Goal: Transaction & Acquisition: Book appointment/travel/reservation

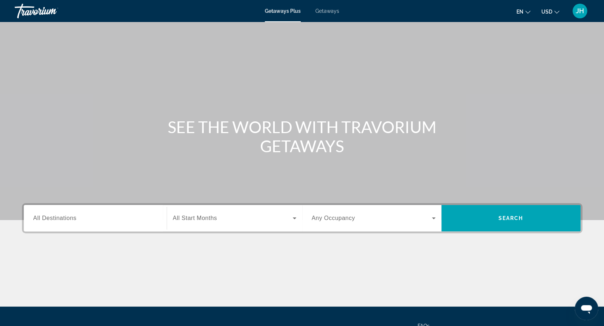
click at [63, 220] on span "All Destinations" at bounding box center [54, 218] width 43 height 6
click at [63, 220] on input "Destination All Destinations" at bounding box center [95, 218] width 124 height 9
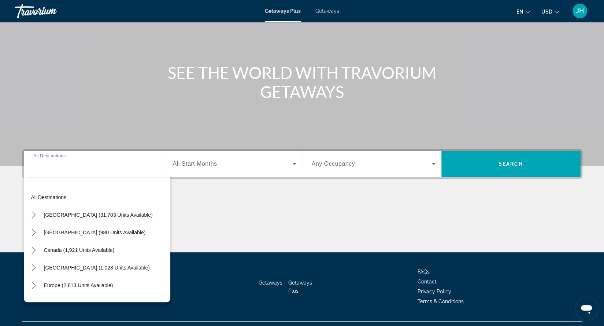
scroll to position [70, 0]
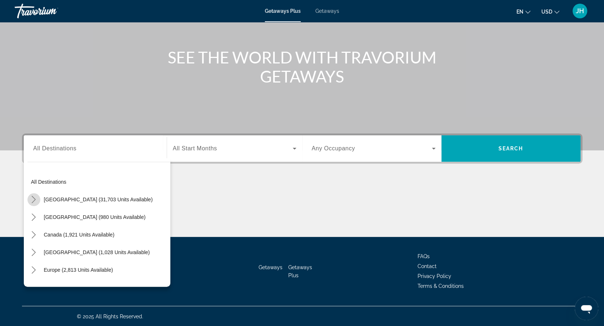
click at [34, 197] on icon "Toggle United States (31,703 units available) submenu" at bounding box center [34, 199] width 4 height 7
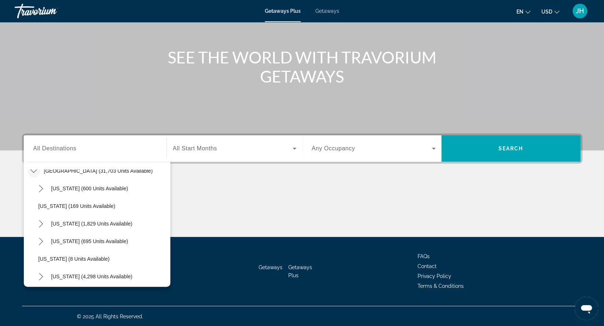
scroll to position [36, 0]
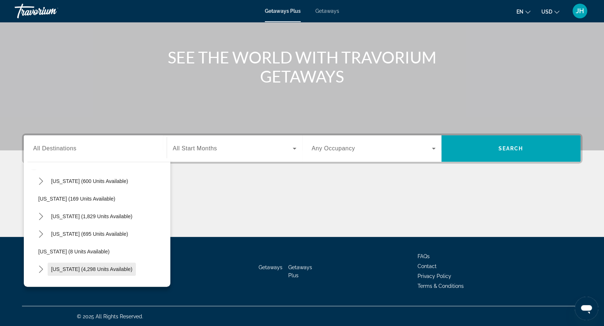
click at [101, 265] on span "Select destination: Florida (4,298 units available)" at bounding box center [92, 269] width 89 height 18
type input "**********"
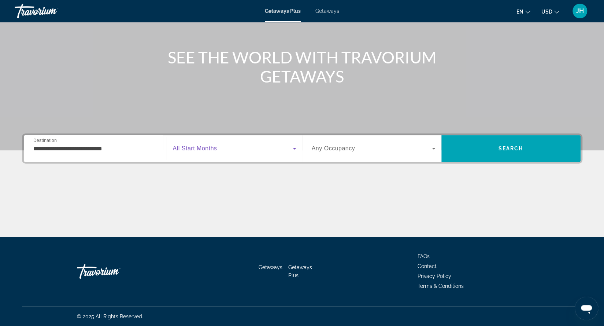
click at [230, 148] on span "Search widget" at bounding box center [233, 148] width 120 height 9
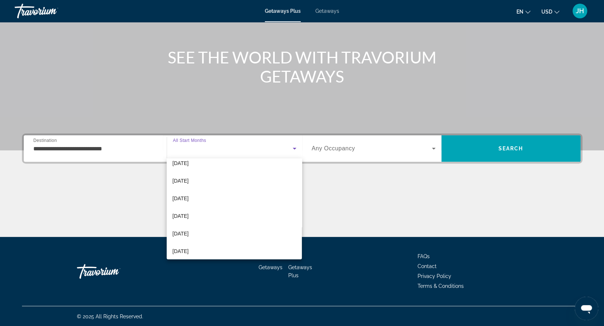
scroll to position [29, 0]
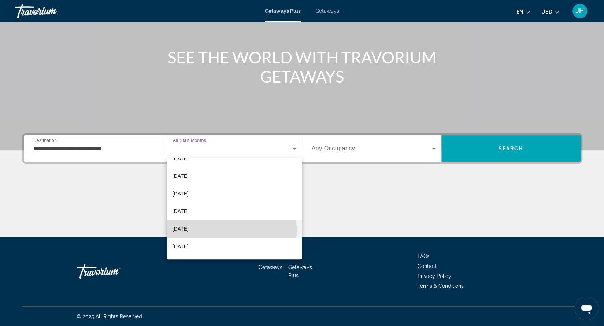
click at [189, 229] on span "[DATE]" at bounding box center [181, 228] width 16 height 9
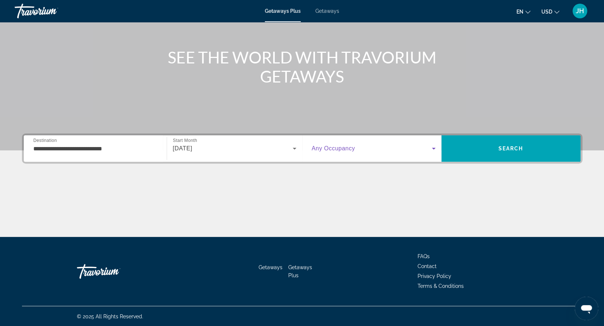
click at [432, 151] on icon "Search widget" at bounding box center [433, 148] width 9 height 9
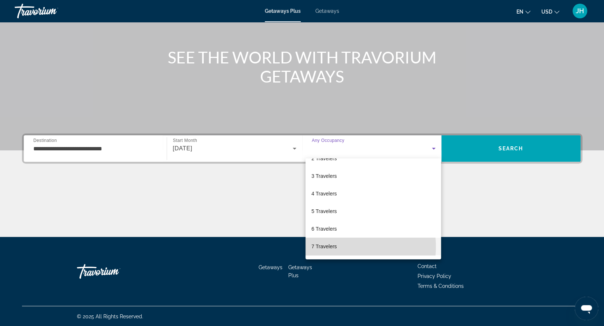
click at [337, 247] on span "7 Travelers" at bounding box center [323, 246] width 25 height 9
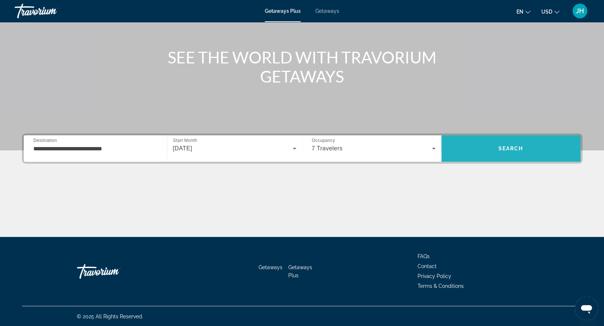
click at [503, 147] on span "Search" at bounding box center [511, 148] width 25 height 6
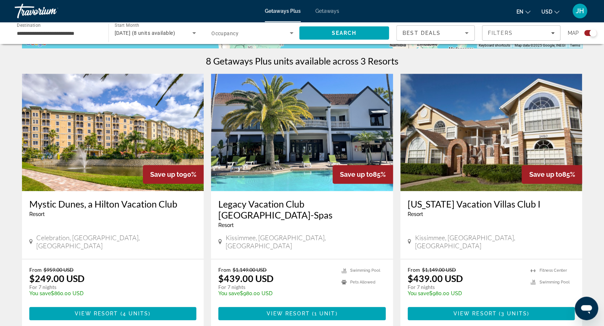
scroll to position [224, 0]
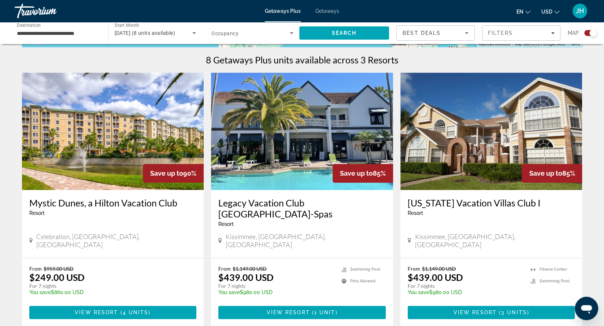
click at [329, 9] on span "Getaways" at bounding box center [327, 11] width 24 height 6
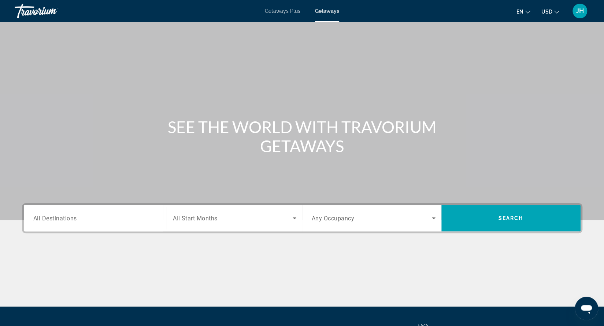
click at [59, 225] on div "Search widget" at bounding box center [95, 218] width 124 height 21
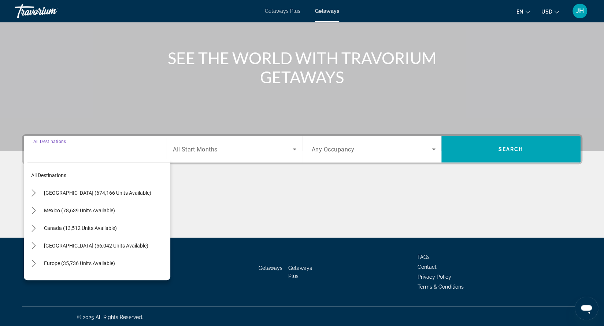
scroll to position [70, 0]
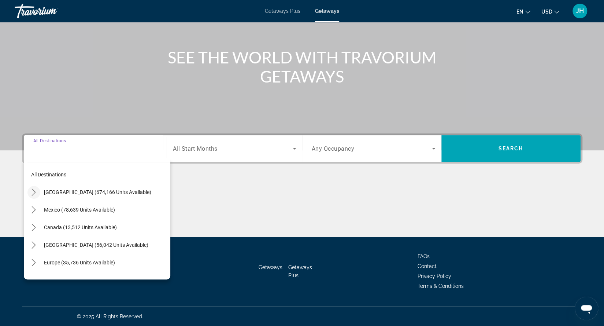
click at [33, 191] on icon "Toggle United States (674,166 units available) submenu" at bounding box center [33, 191] width 7 height 7
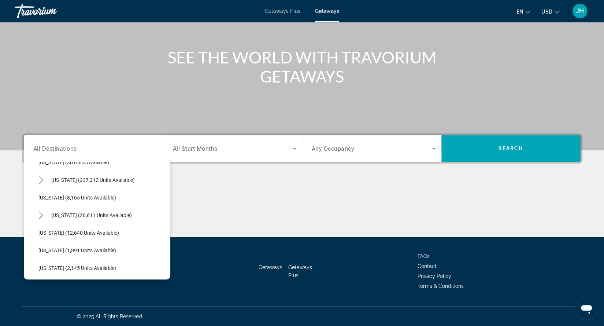
scroll to position [120, 0]
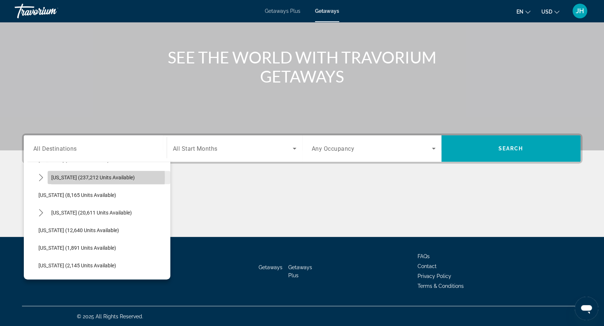
click at [61, 176] on span "[US_STATE] (237,212 units available)" at bounding box center [93, 177] width 84 height 6
type input "**********"
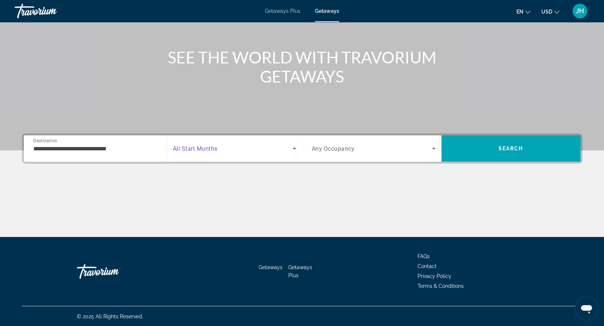
click at [208, 152] on span "Search widget" at bounding box center [233, 148] width 120 height 9
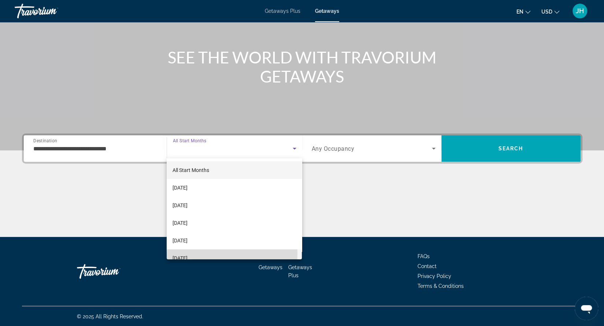
click at [198, 253] on mat-option "[DATE]" at bounding box center [235, 258] width 136 height 18
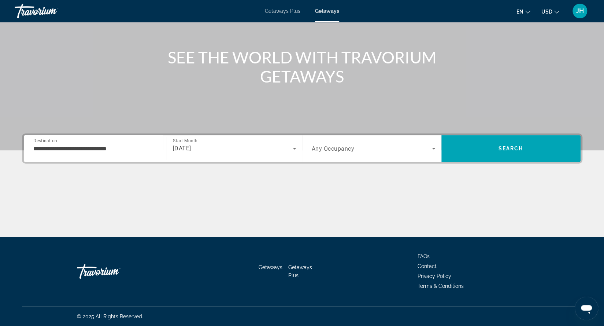
click at [332, 154] on div "Search widget" at bounding box center [374, 148] width 124 height 21
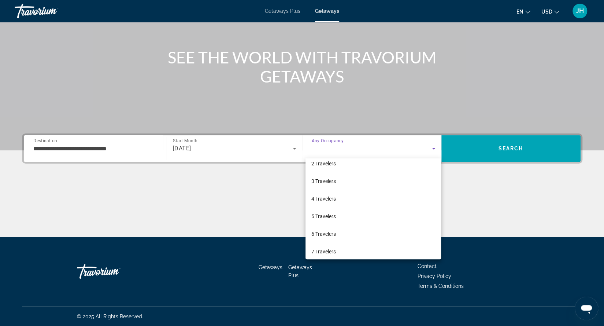
scroll to position [29, 0]
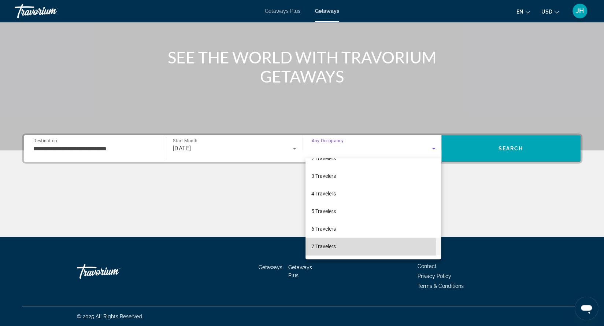
click at [329, 249] on span "7 Travelers" at bounding box center [323, 246] width 25 height 9
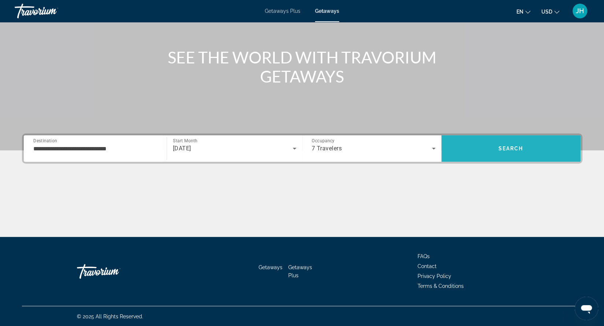
click at [492, 145] on span "Search" at bounding box center [510, 149] width 139 height 18
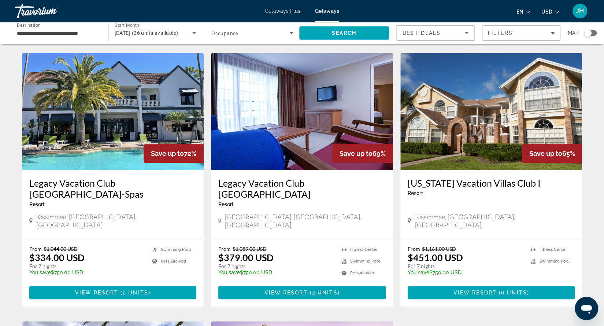
scroll to position [285, 0]
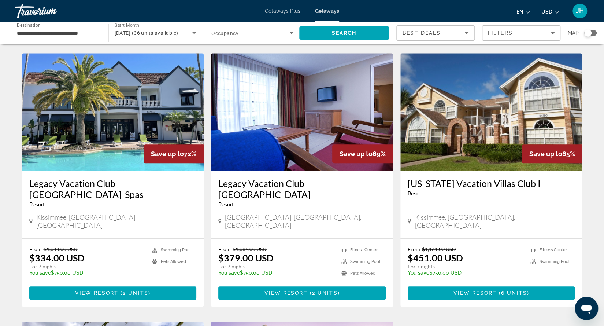
click at [336, 144] on div "Save up to 69%" at bounding box center [362, 153] width 61 height 19
click at [308, 132] on img "Main content" at bounding box center [302, 111] width 182 height 117
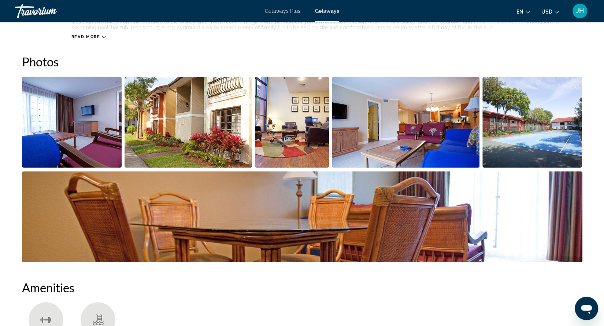
scroll to position [315, 0]
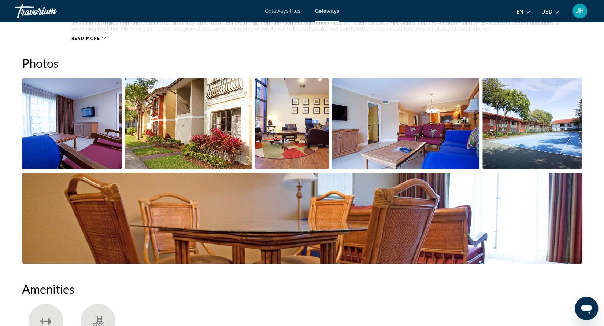
click at [111, 129] on img "Open full-screen image slider" at bounding box center [72, 123] width 100 height 91
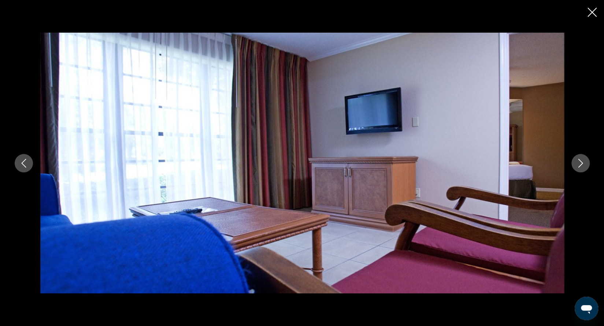
click at [576, 170] on button "Next image" at bounding box center [581, 163] width 18 height 18
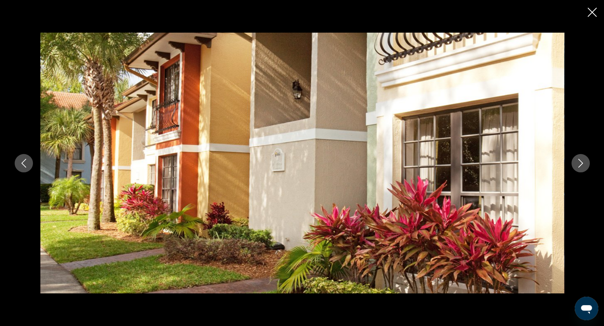
click at [576, 170] on button "Next image" at bounding box center [581, 163] width 18 height 18
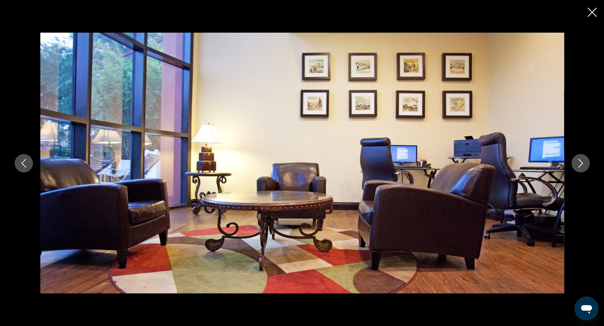
click at [576, 170] on button "Next image" at bounding box center [581, 163] width 18 height 18
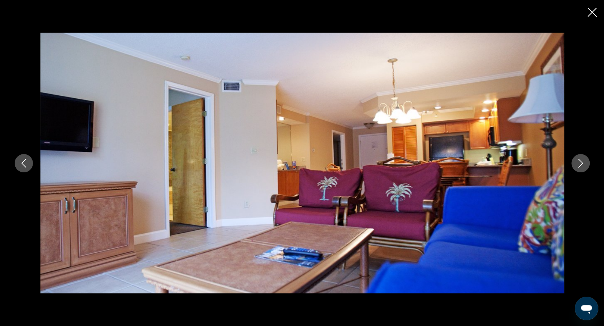
click at [576, 170] on button "Next image" at bounding box center [581, 163] width 18 height 18
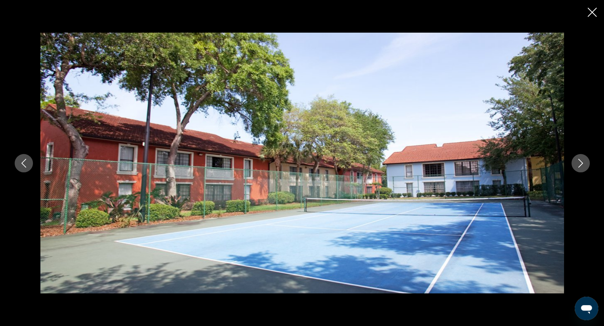
click at [576, 170] on button "Next image" at bounding box center [581, 163] width 18 height 18
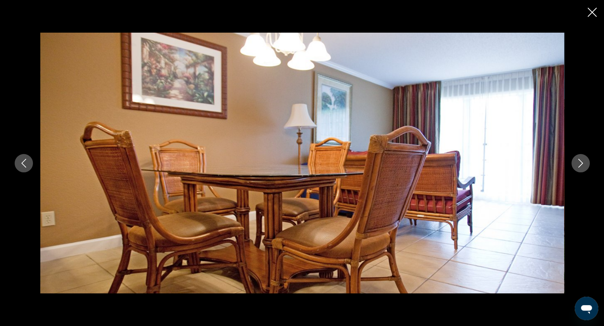
click at [576, 170] on button "Next image" at bounding box center [581, 163] width 18 height 18
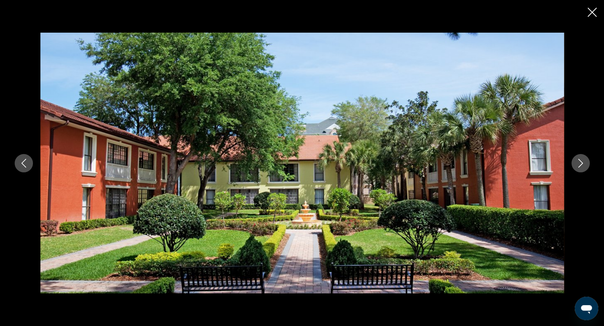
click at [576, 170] on button "Next image" at bounding box center [581, 163] width 18 height 18
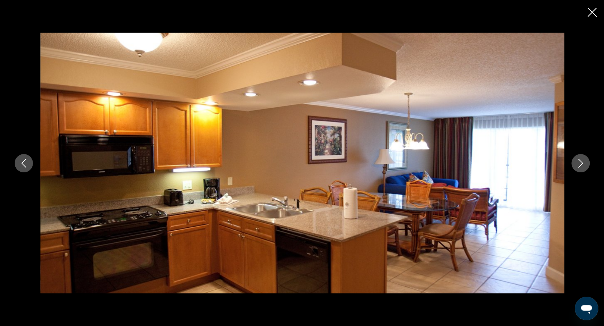
click at [576, 170] on button "Next image" at bounding box center [581, 163] width 18 height 18
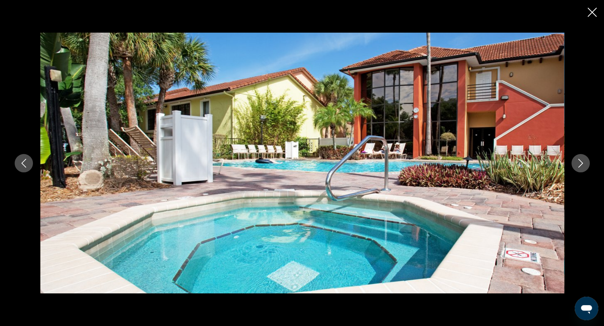
click at [576, 170] on button "Next image" at bounding box center [581, 163] width 18 height 18
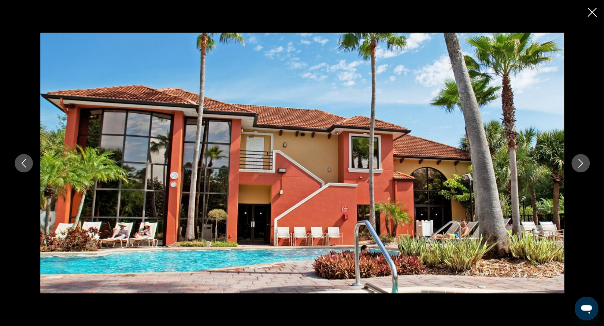
click at [576, 170] on button "Next image" at bounding box center [581, 163] width 18 height 18
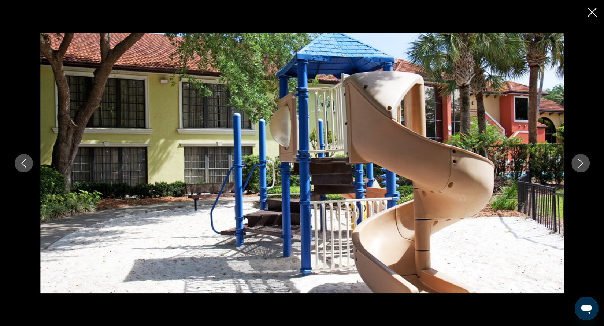
click at [576, 170] on button "Next image" at bounding box center [581, 163] width 18 height 18
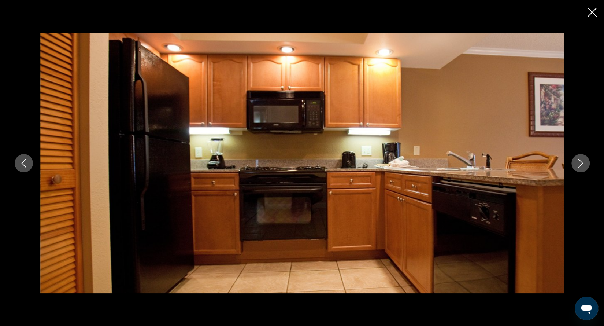
click at [576, 170] on button "Next image" at bounding box center [581, 163] width 18 height 18
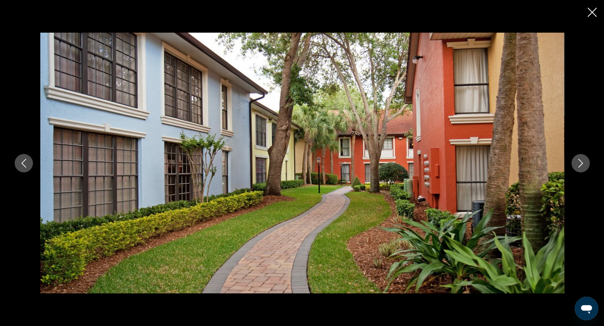
click at [576, 170] on button "Next image" at bounding box center [581, 163] width 18 height 18
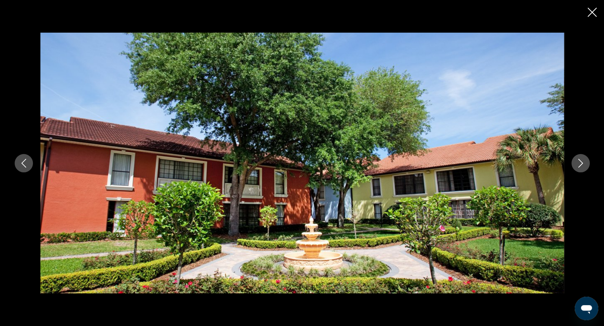
click at [576, 170] on button "Next image" at bounding box center [581, 163] width 18 height 18
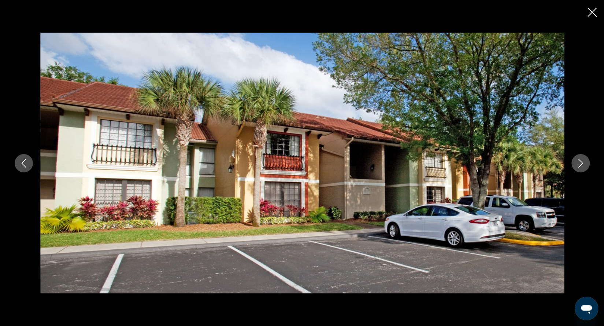
click at [576, 170] on button "Next image" at bounding box center [581, 163] width 18 height 18
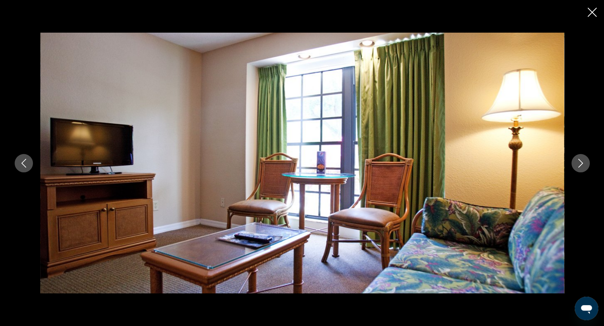
click at [576, 170] on button "Next image" at bounding box center [581, 163] width 18 height 18
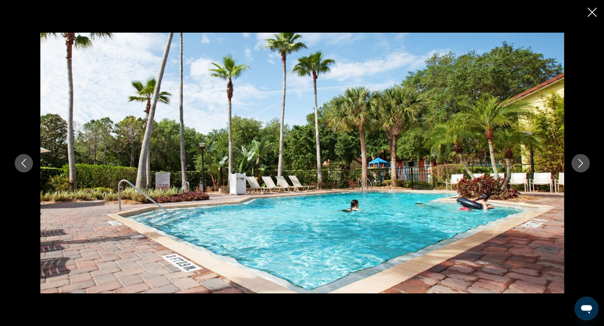
click at [576, 170] on button "Next image" at bounding box center [581, 163] width 18 height 18
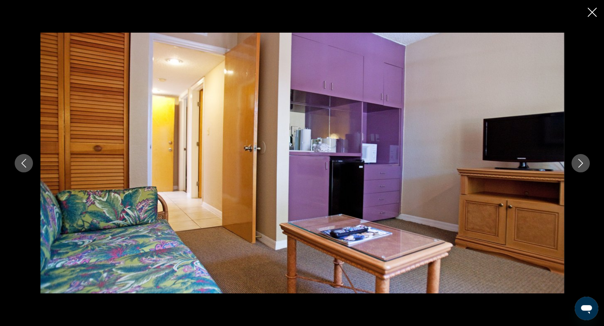
click at [576, 170] on button "Next image" at bounding box center [581, 163] width 18 height 18
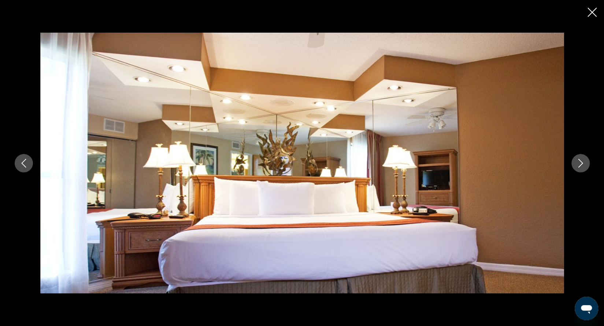
click at [576, 170] on button "Next image" at bounding box center [581, 163] width 18 height 18
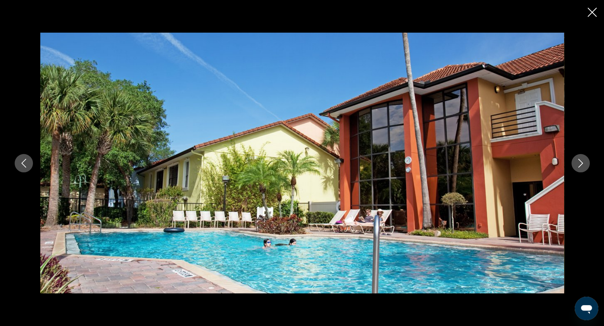
click at [576, 170] on button "Next image" at bounding box center [581, 163] width 18 height 18
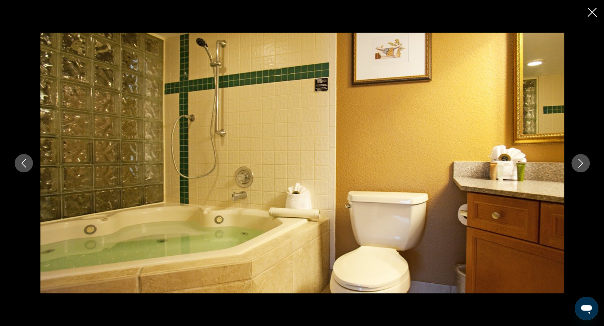
click at [592, 12] on icon "Close slideshow" at bounding box center [592, 12] width 9 height 9
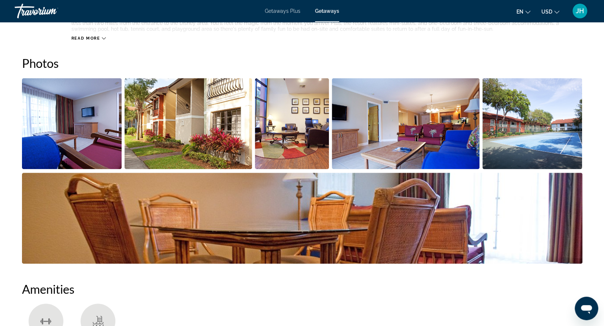
click at [288, 12] on span "Getaways Plus" at bounding box center [283, 11] width 36 height 6
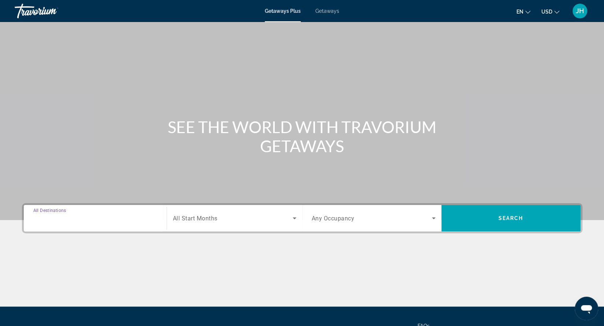
click at [129, 222] on input "Destination All Destinations" at bounding box center [95, 218] width 124 height 9
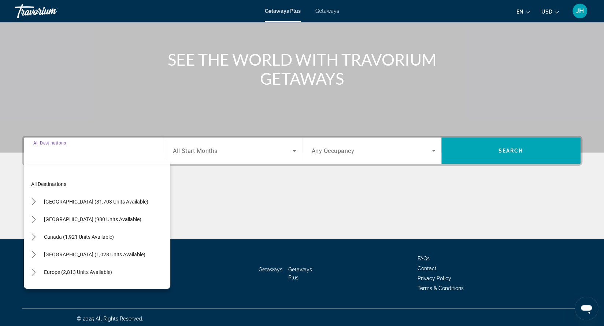
scroll to position [70, 0]
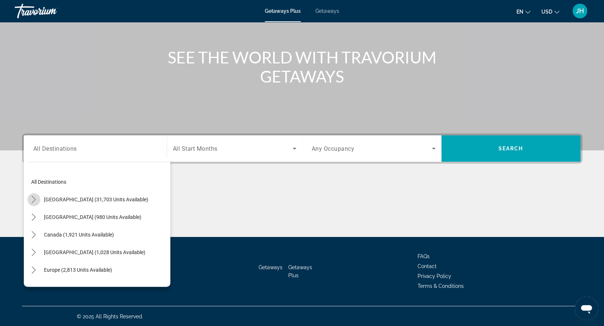
click at [34, 199] on icon "Toggle United States (31,703 units available) submenu" at bounding box center [33, 199] width 7 height 7
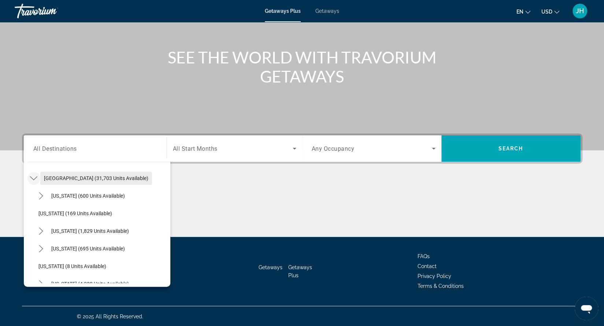
click at [97, 180] on span "[GEOGRAPHIC_DATA] (31,703 units available)" at bounding box center [96, 178] width 104 height 6
type input "**********"
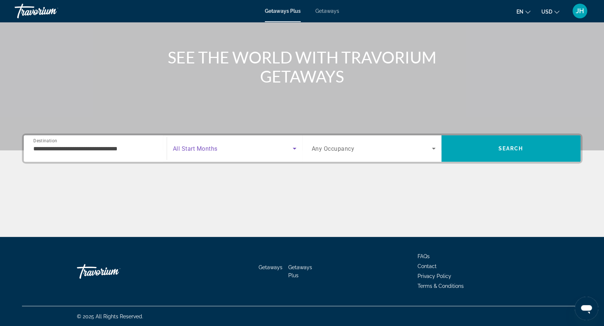
click at [207, 151] on span "Search widget" at bounding box center [233, 148] width 120 height 9
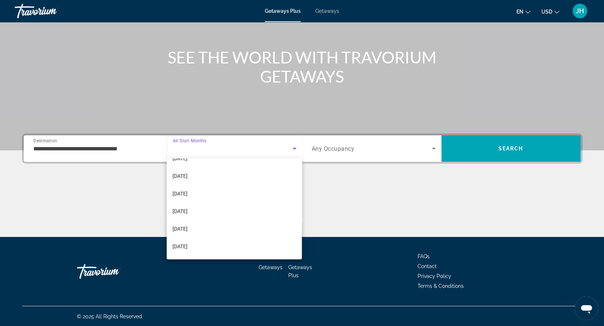
scroll to position [44, 0]
click at [296, 147] on div at bounding box center [302, 163] width 604 height 326
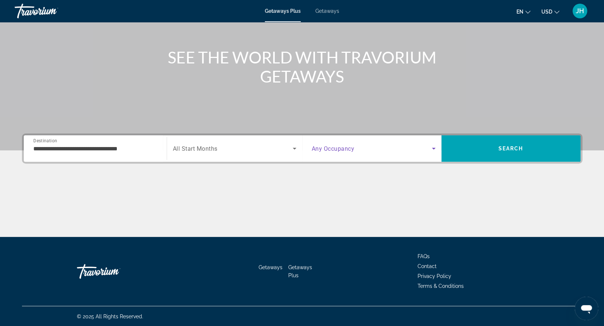
click at [433, 148] on icon "Search widget" at bounding box center [434, 149] width 4 height 2
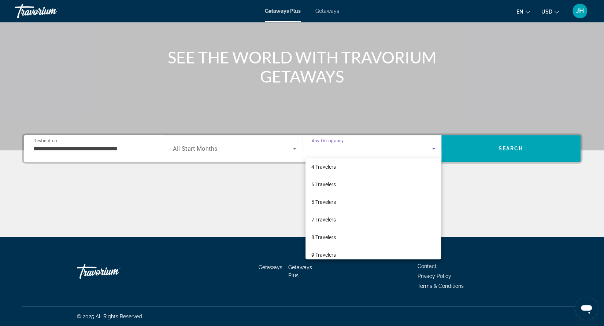
scroll to position [59, 0]
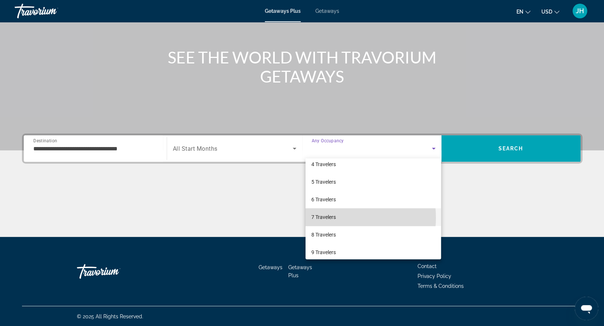
click at [327, 217] on span "7 Travelers" at bounding box center [323, 217] width 25 height 9
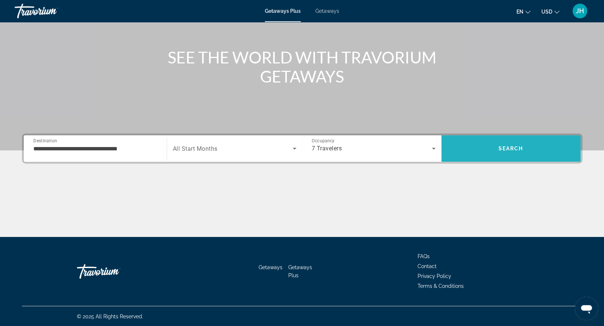
click at [477, 151] on span "Search" at bounding box center [510, 149] width 139 height 18
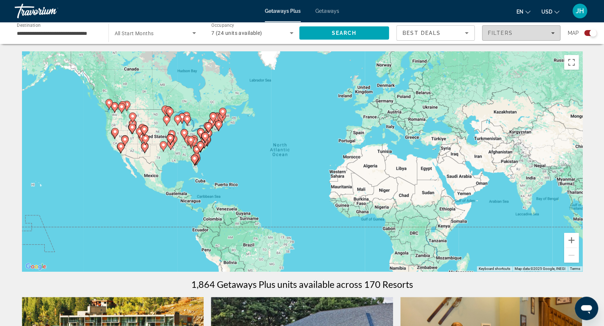
click at [553, 35] on div "Filters" at bounding box center [521, 33] width 67 height 6
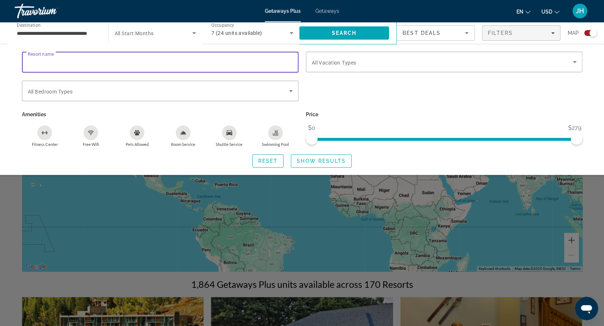
click at [110, 65] on input "Resort name" at bounding box center [160, 62] width 265 height 9
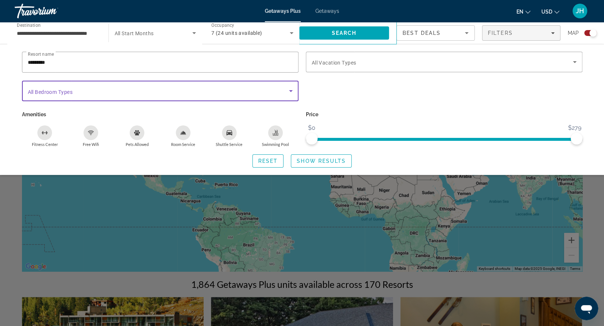
click at [291, 93] on icon "Search widget" at bounding box center [291, 90] width 9 height 9
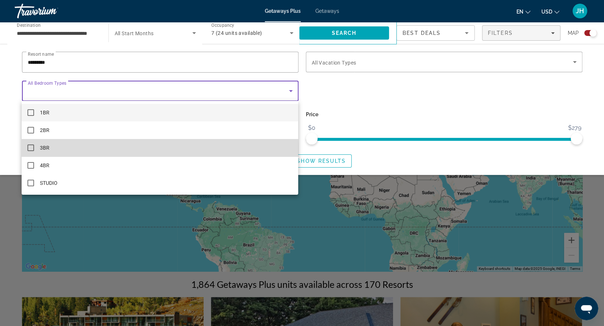
click at [33, 149] on mat-pseudo-checkbox at bounding box center [30, 147] width 7 height 7
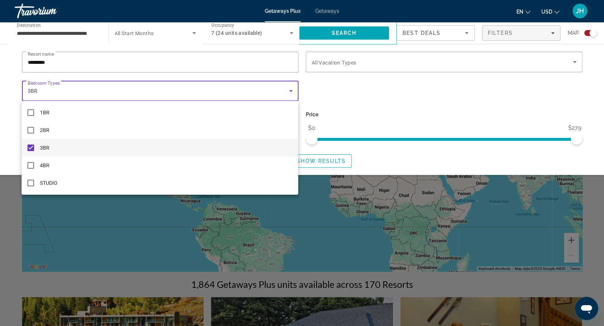
click at [348, 32] on div at bounding box center [302, 163] width 604 height 326
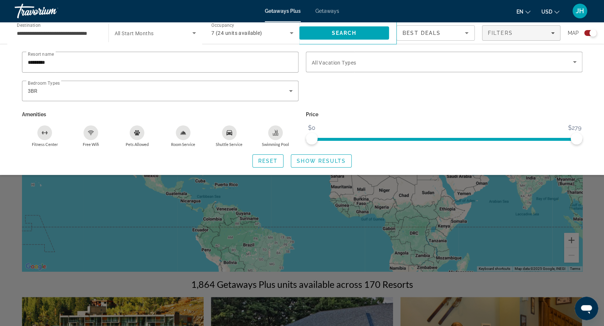
click at [348, 32] on span "Search" at bounding box center [344, 33] width 25 height 6
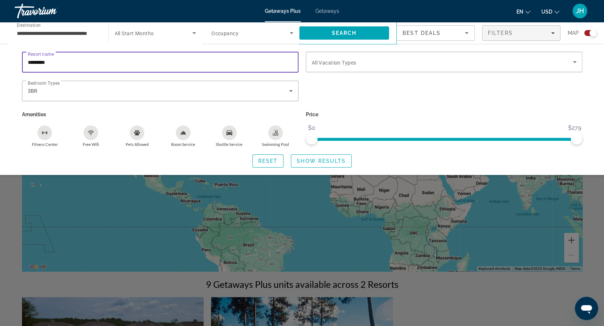
click at [87, 65] on input "*********" at bounding box center [160, 62] width 265 height 9
type input "*"
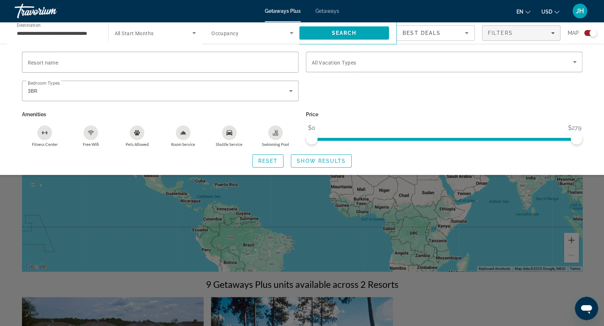
click at [328, 11] on span "Getaways" at bounding box center [327, 11] width 24 height 6
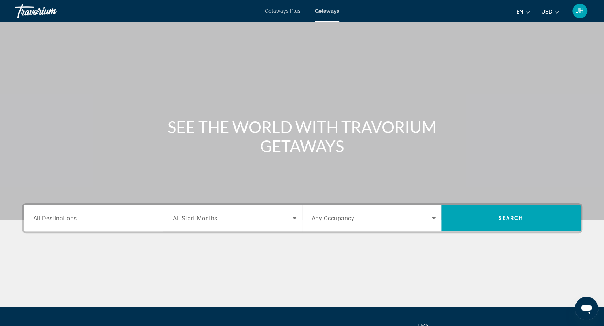
click at [158, 220] on div "Destination All Destinations" at bounding box center [95, 218] width 136 height 21
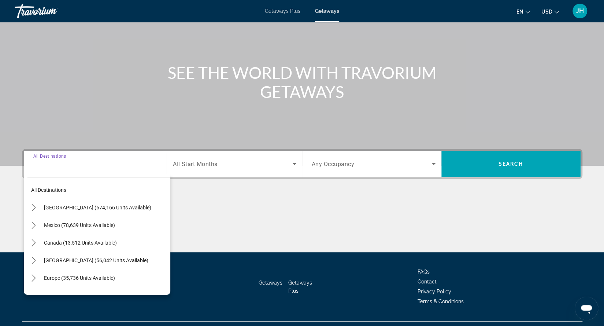
scroll to position [70, 0]
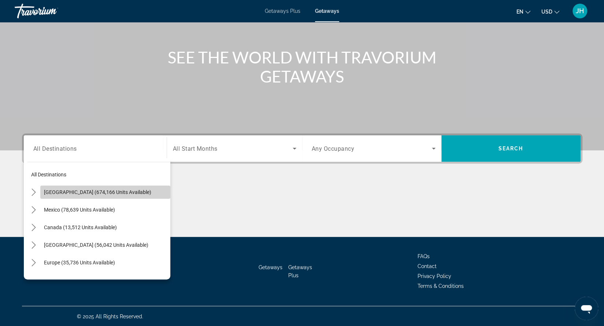
click at [130, 193] on span "[GEOGRAPHIC_DATA] (674,166 units available)" at bounding box center [97, 192] width 107 height 6
type input "**********"
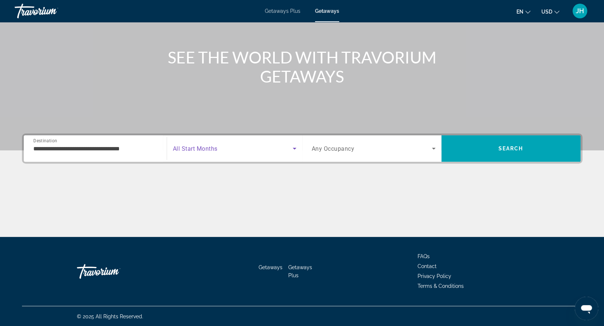
click at [251, 151] on span "Search widget" at bounding box center [233, 148] width 120 height 9
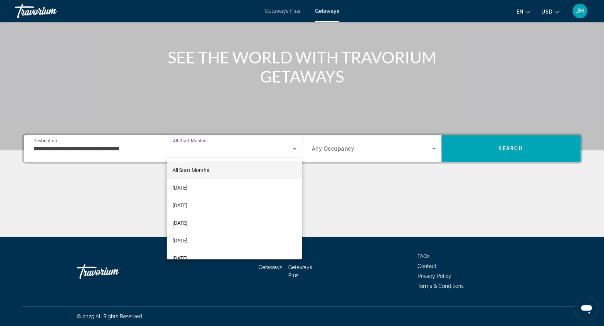
click at [351, 155] on div at bounding box center [302, 163] width 604 height 326
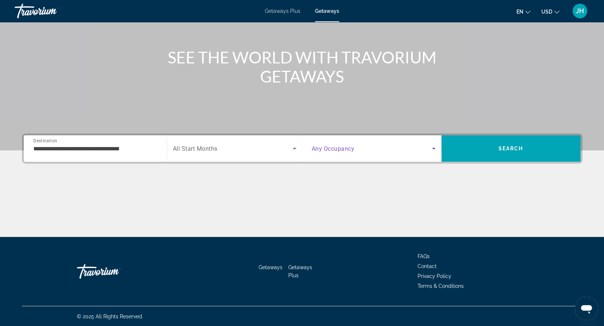
click at [434, 150] on icon "Search widget" at bounding box center [433, 148] width 9 height 9
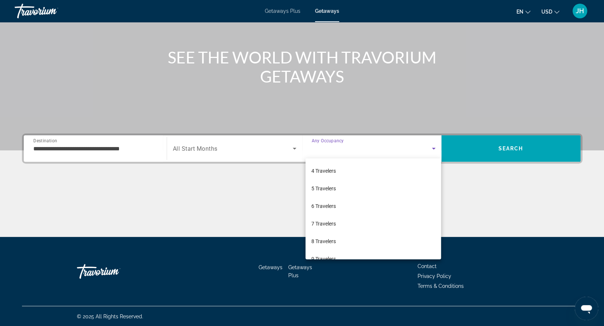
scroll to position [53, 0]
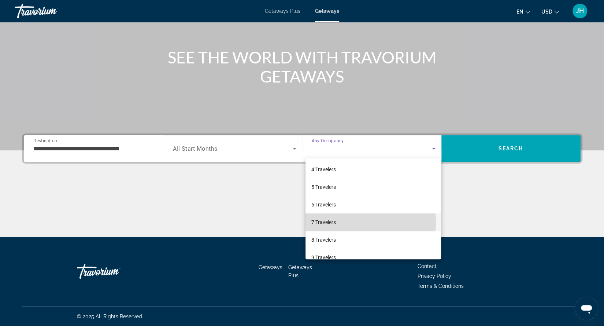
click at [333, 221] on span "7 Travelers" at bounding box center [323, 222] width 25 height 9
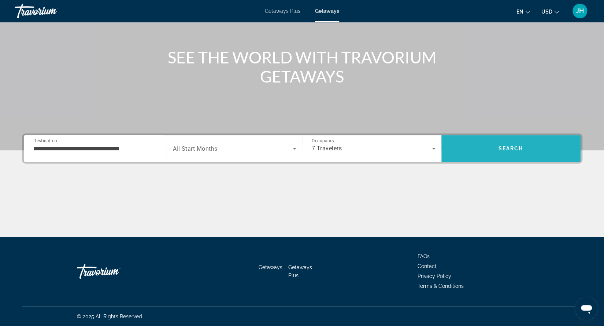
click at [489, 147] on span "Search" at bounding box center [510, 149] width 139 height 18
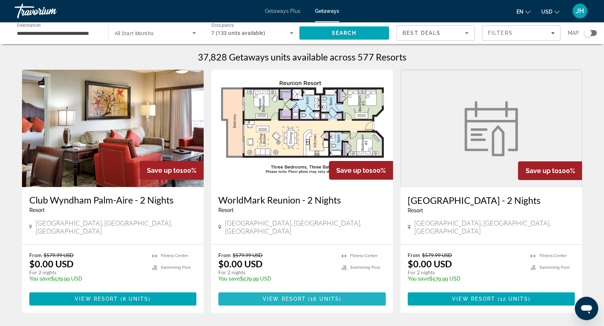
click at [294, 290] on span "Main content" at bounding box center [301, 299] width 167 height 18
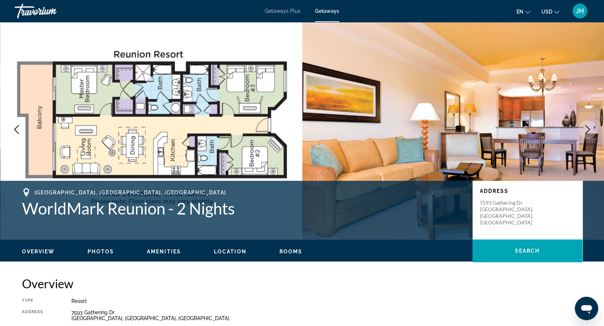
scroll to position [4, 0]
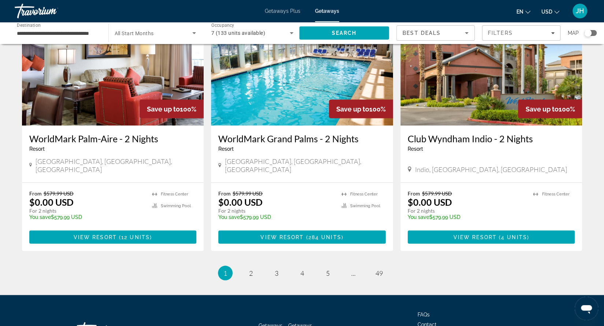
scroll to position [842, 0]
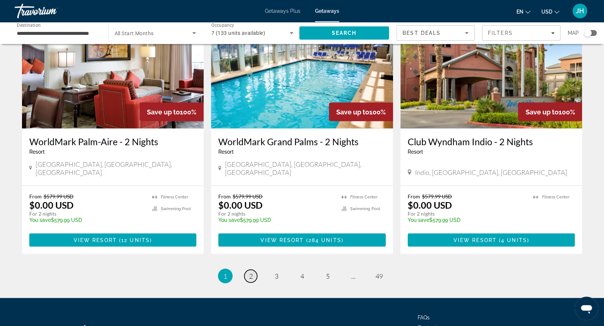
click at [252, 271] on span "2" at bounding box center [251, 275] width 4 height 8
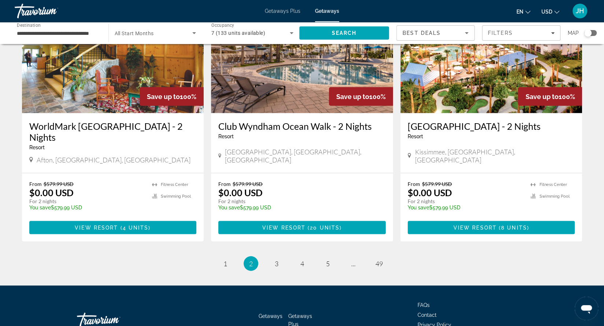
scroll to position [866, 0]
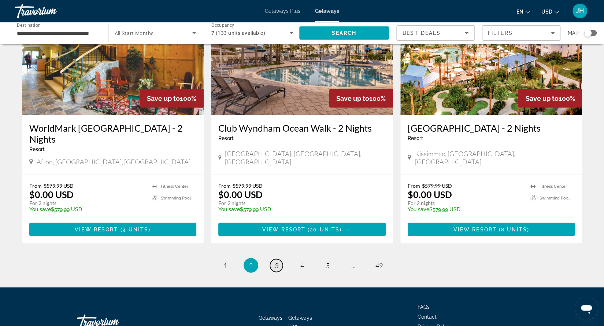
click at [280, 259] on link "page 3" at bounding box center [276, 265] width 13 height 13
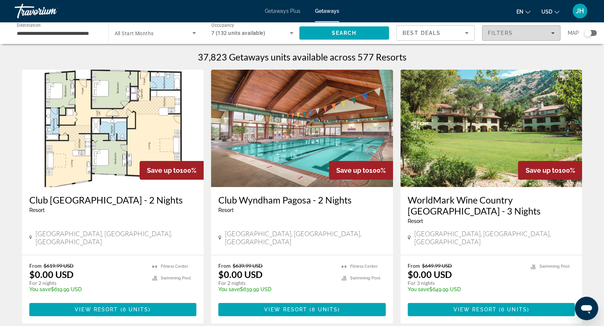
click at [553, 30] on div "Filters" at bounding box center [521, 33] width 67 height 6
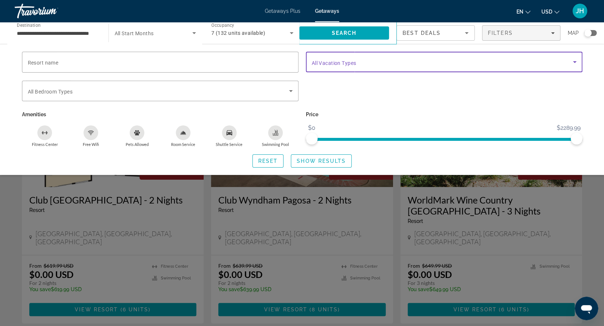
click at [574, 60] on icon "Search widget" at bounding box center [574, 62] width 9 height 9
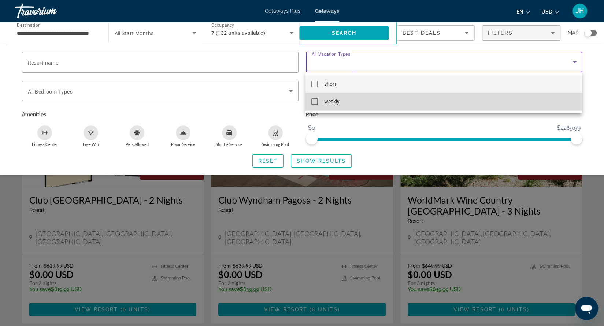
click at [316, 103] on mat-pseudo-checkbox at bounding box center [314, 101] width 7 height 7
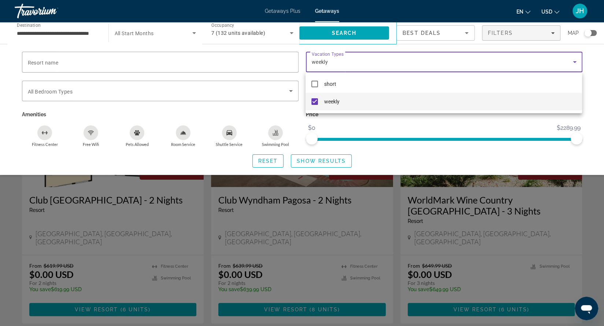
click at [365, 31] on div at bounding box center [302, 163] width 604 height 326
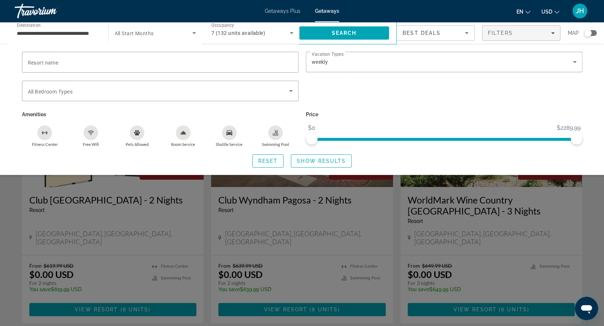
click at [365, 31] on span "Search" at bounding box center [344, 33] width 90 height 18
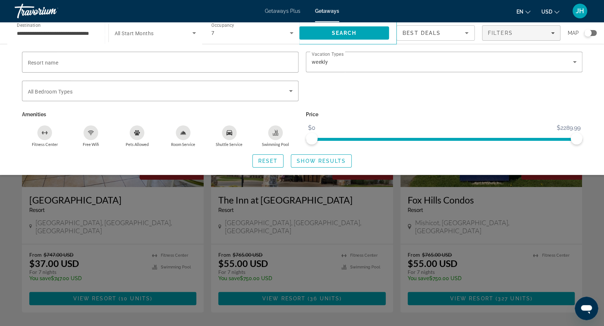
click at [555, 204] on div "Search widget" at bounding box center [302, 218] width 604 height 216
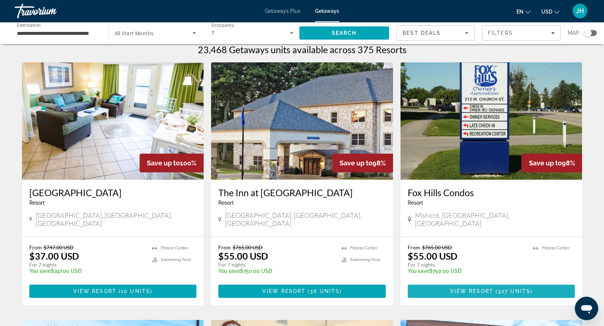
scroll to position [4, 0]
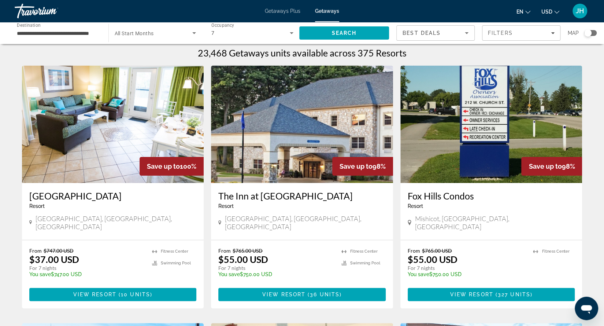
click at [119, 159] on img "Main content" at bounding box center [113, 124] width 182 height 117
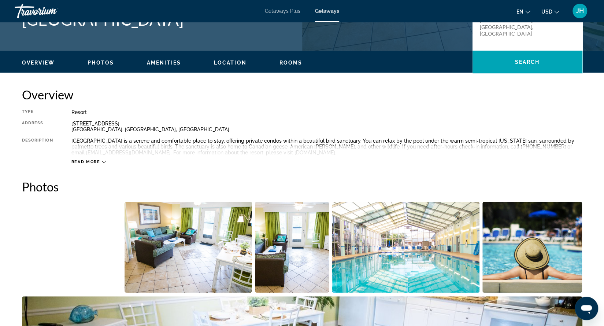
scroll to position [199, 0]
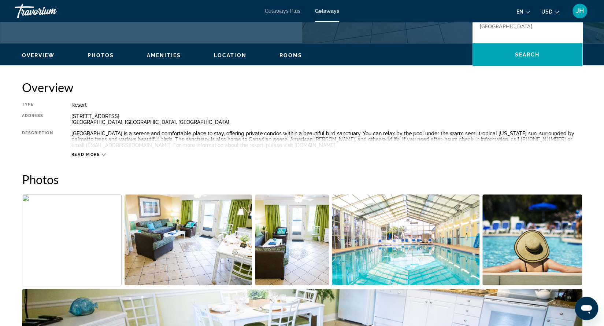
click at [108, 234] on img "Open full-screen image slider" at bounding box center [72, 239] width 100 height 91
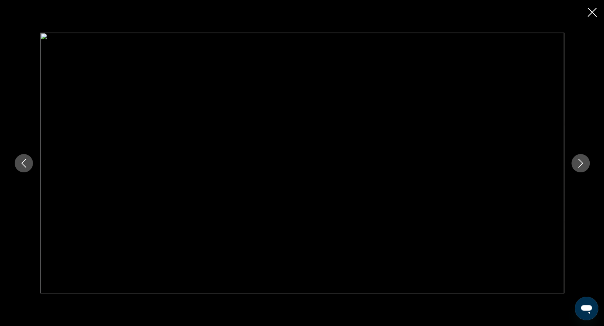
click at [578, 166] on icon "Next image" at bounding box center [580, 163] width 9 height 9
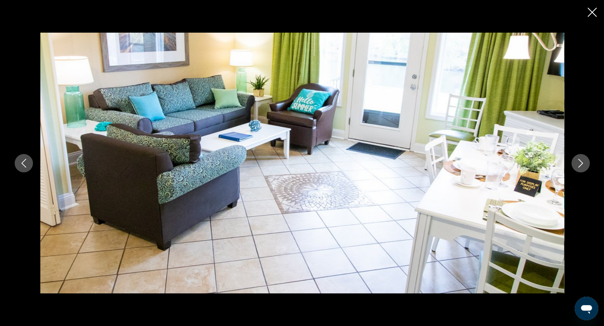
click at [578, 166] on icon "Next image" at bounding box center [580, 163] width 9 height 9
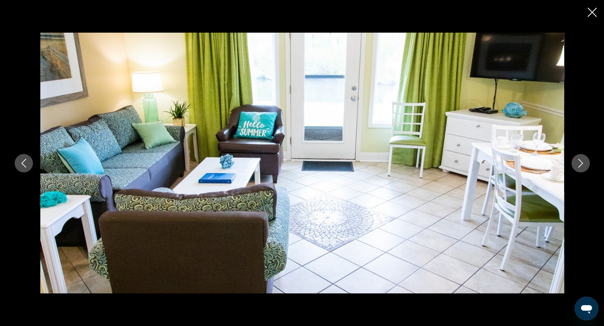
click at [578, 166] on icon "Next image" at bounding box center [580, 163] width 9 height 9
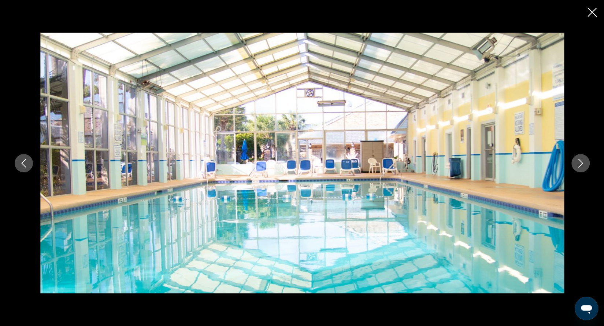
click at [578, 166] on icon "Next image" at bounding box center [580, 163] width 9 height 9
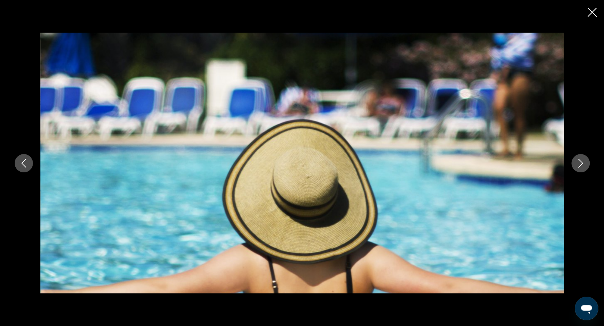
click at [578, 166] on icon "Next image" at bounding box center [580, 163] width 9 height 9
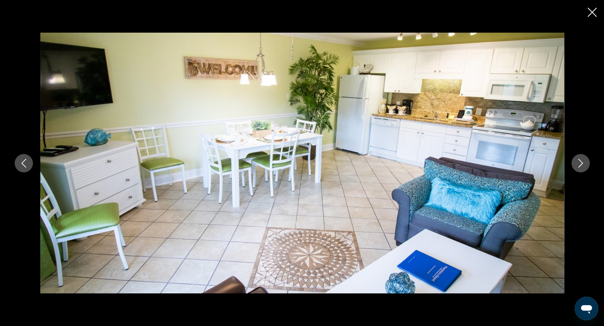
click at [578, 166] on icon "Next image" at bounding box center [580, 163] width 9 height 9
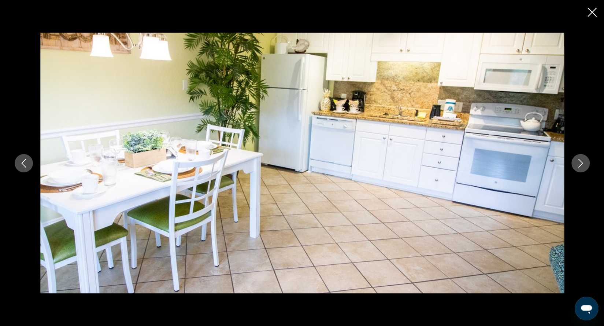
click at [578, 166] on icon "Next image" at bounding box center [580, 163] width 9 height 9
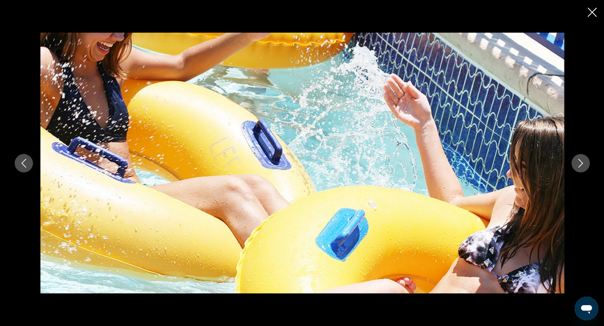
click at [578, 166] on icon "Next image" at bounding box center [580, 163] width 9 height 9
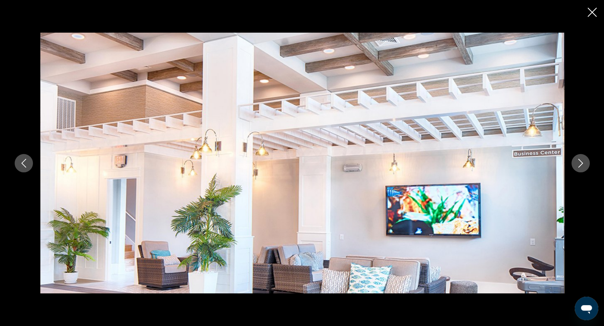
click at [578, 166] on icon "Next image" at bounding box center [580, 163] width 9 height 9
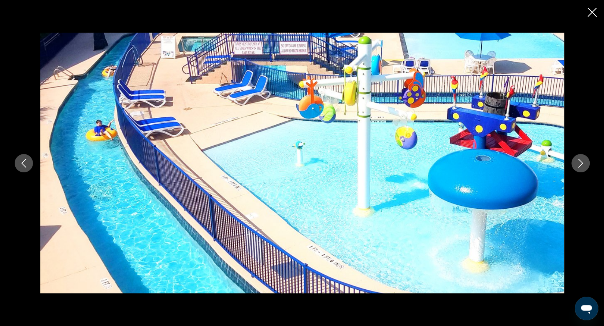
click at [578, 166] on icon "Next image" at bounding box center [580, 163] width 9 height 9
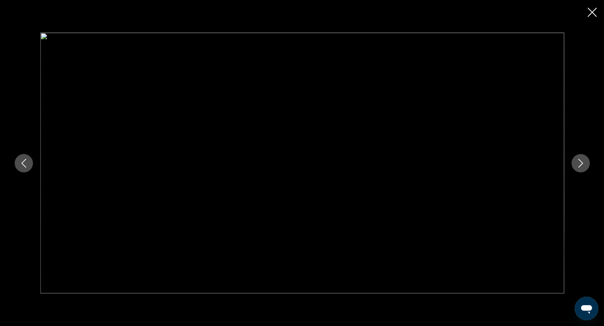
click at [578, 166] on icon "Next image" at bounding box center [580, 163] width 9 height 9
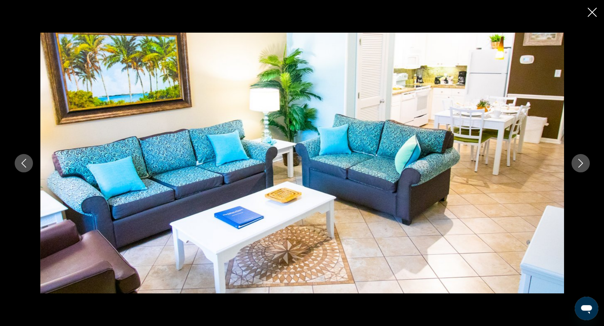
click at [578, 166] on icon "Next image" at bounding box center [580, 163] width 9 height 9
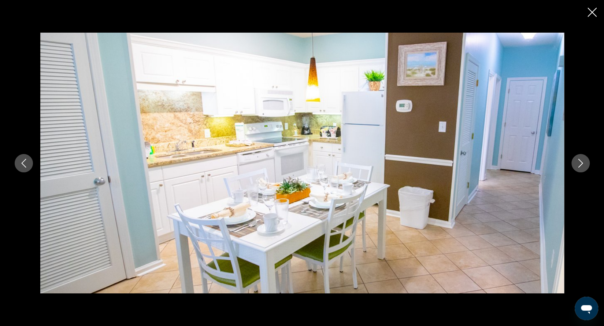
click at [578, 166] on icon "Next image" at bounding box center [580, 163] width 9 height 9
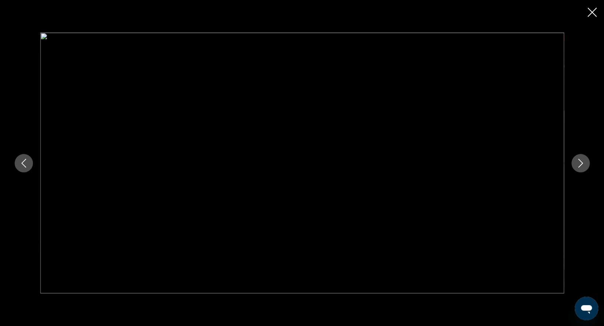
click at [578, 166] on icon "Next image" at bounding box center [580, 163] width 9 height 9
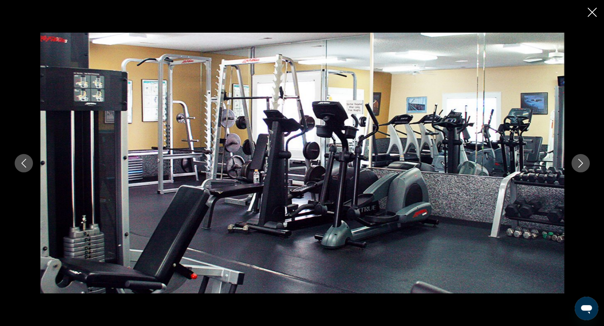
click at [578, 166] on icon "Next image" at bounding box center [580, 163] width 9 height 9
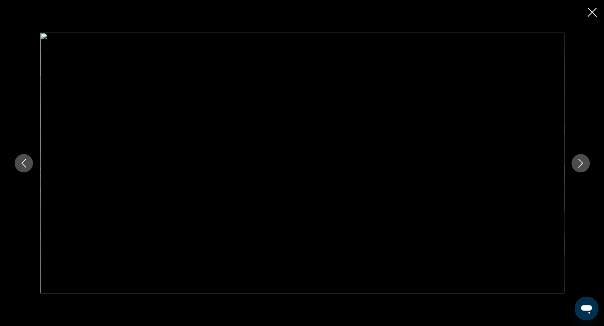
click at [578, 166] on icon "Next image" at bounding box center [580, 163] width 9 height 9
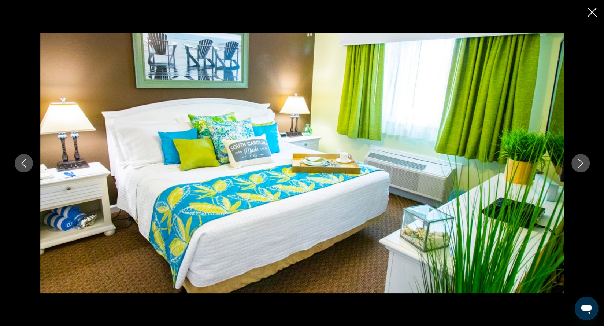
click at [578, 166] on icon "Next image" at bounding box center [580, 163] width 9 height 9
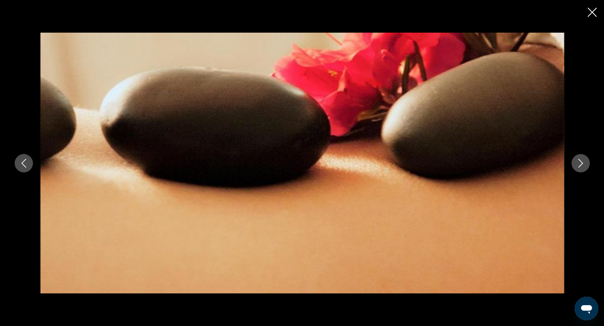
click at [578, 166] on icon "Next image" at bounding box center [580, 163] width 9 height 9
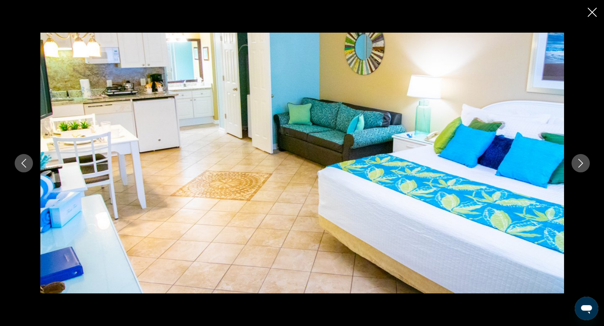
click at [578, 166] on icon "Next image" at bounding box center [580, 163] width 9 height 9
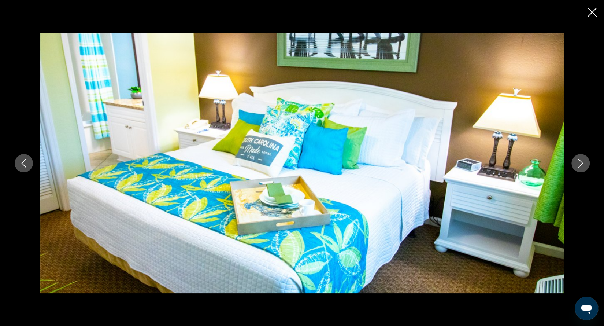
click at [579, 167] on icon "Next image" at bounding box center [580, 163] width 5 height 9
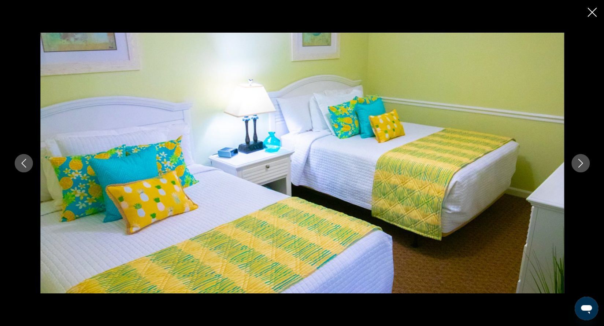
click at [579, 167] on icon "Next image" at bounding box center [580, 163] width 5 height 9
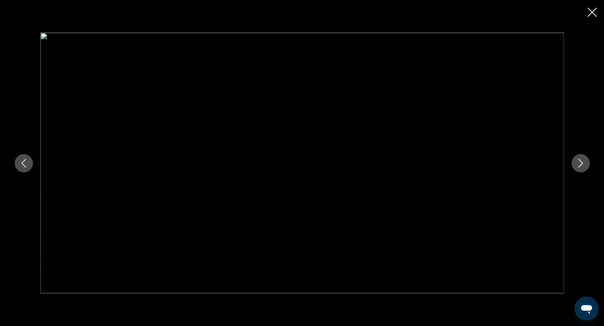
click at [579, 167] on icon "Next image" at bounding box center [580, 163] width 5 height 9
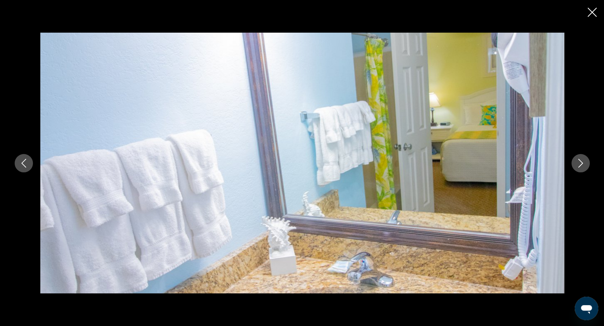
click at [579, 167] on icon "Next image" at bounding box center [580, 163] width 5 height 9
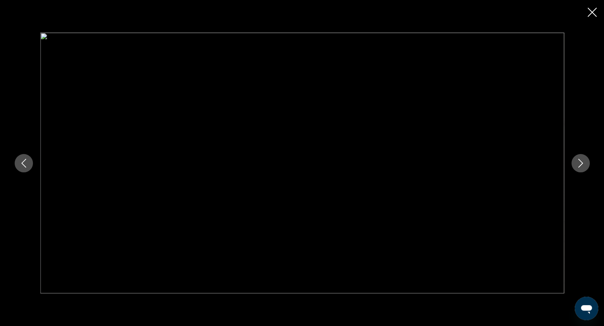
click at [579, 167] on icon "Next image" at bounding box center [580, 163] width 5 height 9
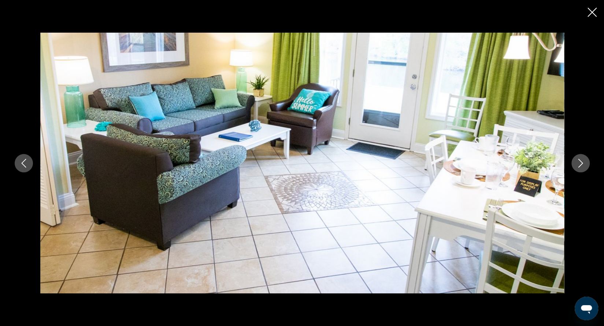
click at [591, 13] on icon "Close slideshow" at bounding box center [592, 12] width 9 height 9
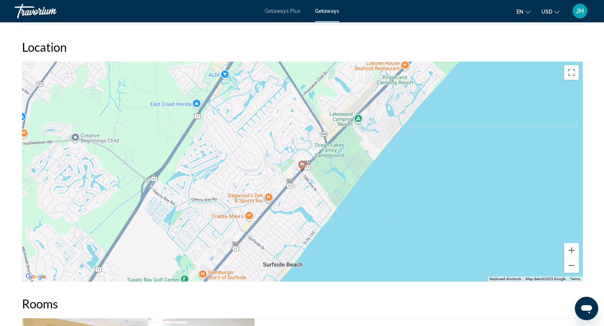
scroll to position [1463, 0]
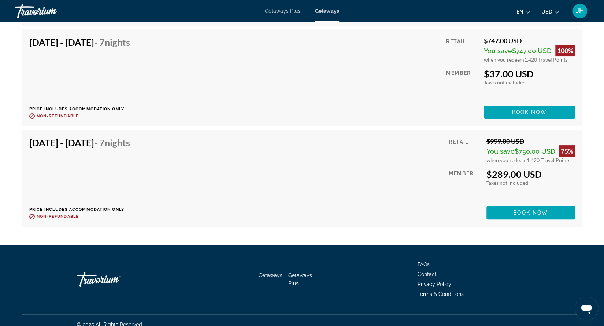
click at [480, 269] on li "Contact" at bounding box center [473, 273] width 110 height 8
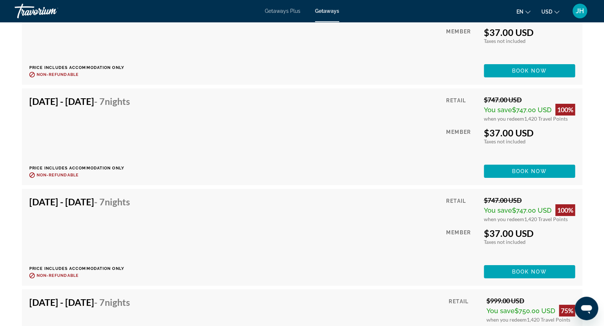
scroll to position [1688, 0]
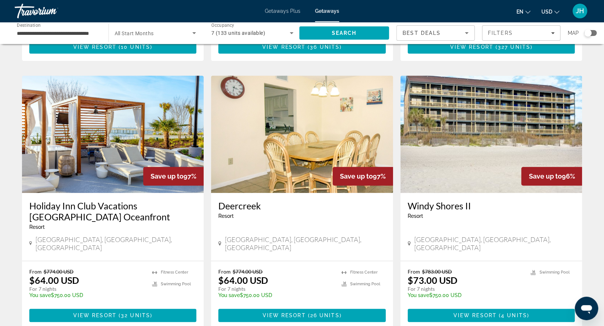
scroll to position [252, 0]
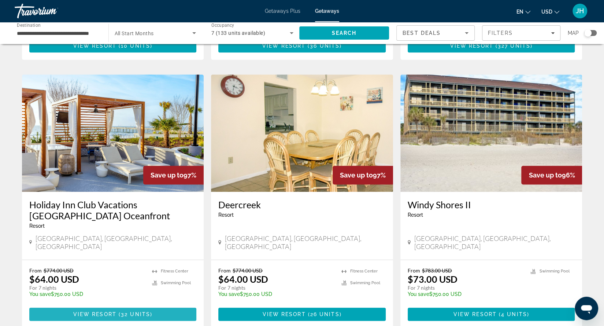
click at [130, 311] on span "32 units" at bounding box center [135, 314] width 29 height 6
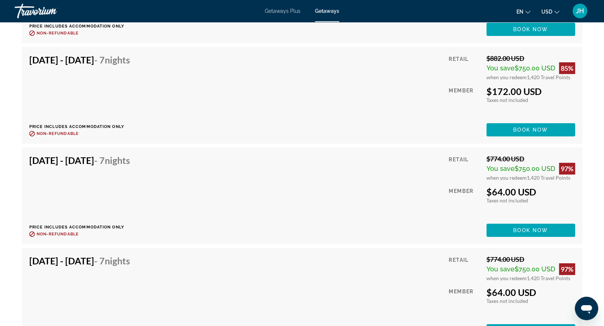
scroll to position [1569, 0]
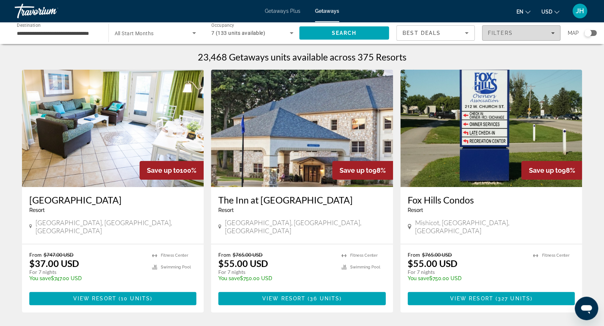
click at [556, 35] on span "Filters" at bounding box center [522, 33] width 78 height 18
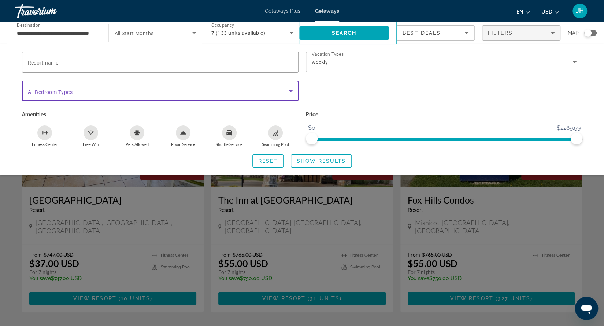
click at [292, 90] on icon "Search widget" at bounding box center [291, 91] width 4 height 2
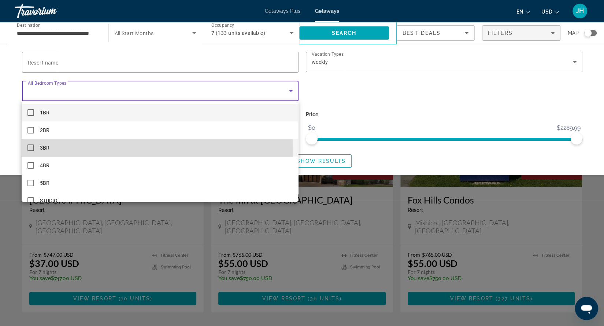
click at [33, 151] on mat-pseudo-checkbox at bounding box center [30, 147] width 7 height 7
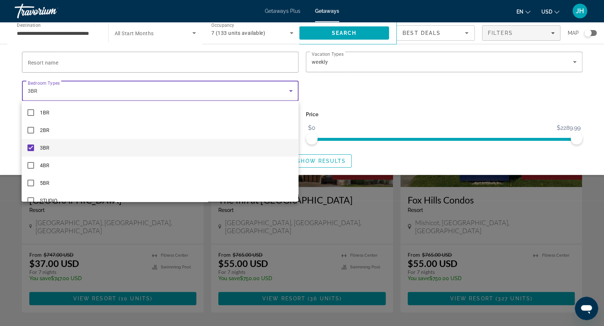
click at [363, 34] on div at bounding box center [302, 163] width 604 height 326
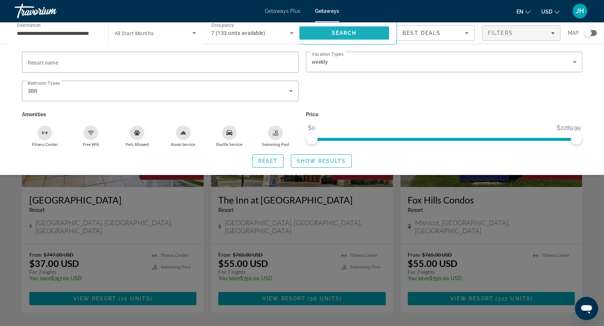
click at [363, 34] on span "Search" at bounding box center [344, 33] width 90 height 18
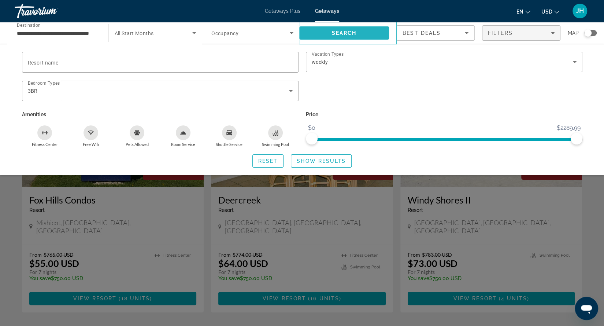
click at [377, 31] on span "Search" at bounding box center [344, 33] width 90 height 18
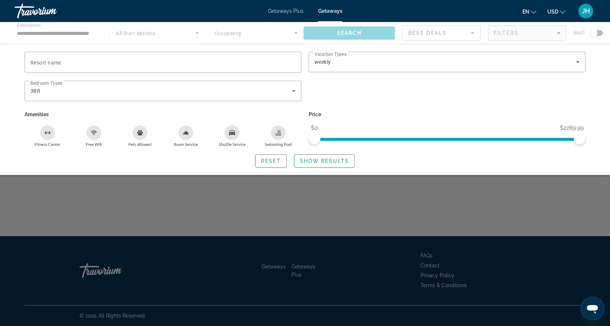
click at [377, 31] on div "Main content" at bounding box center [305, 33] width 610 height 22
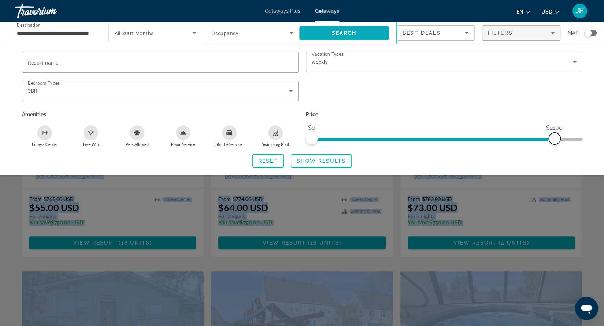
scroll to position [56, 0]
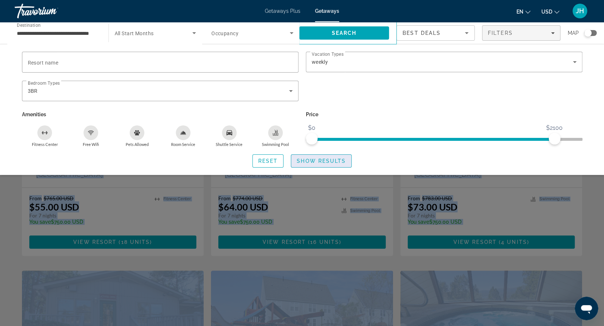
click at [318, 160] on span "Show Results" at bounding box center [321, 161] width 49 height 6
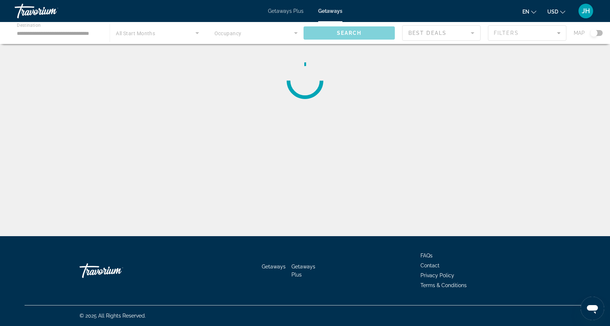
click at [318, 160] on div "**********" at bounding box center [305, 169] width 610 height 236
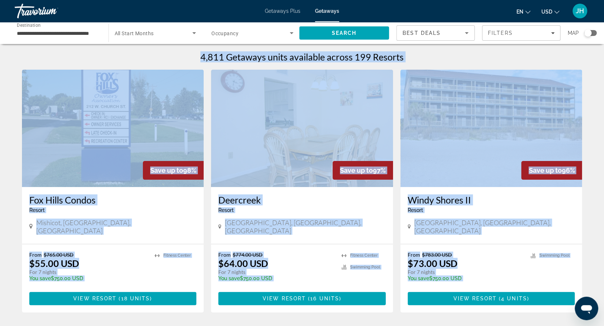
click at [137, 138] on img "Main content" at bounding box center [113, 128] width 182 height 117
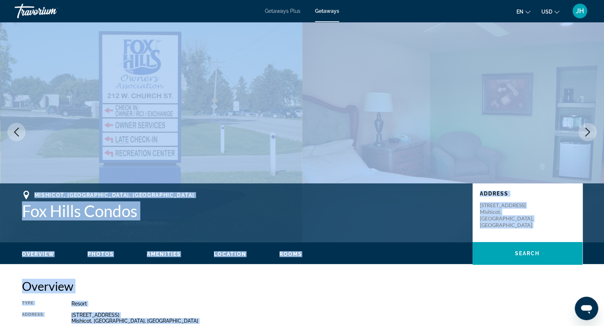
click at [19, 134] on icon "Previous image" at bounding box center [16, 132] width 9 height 9
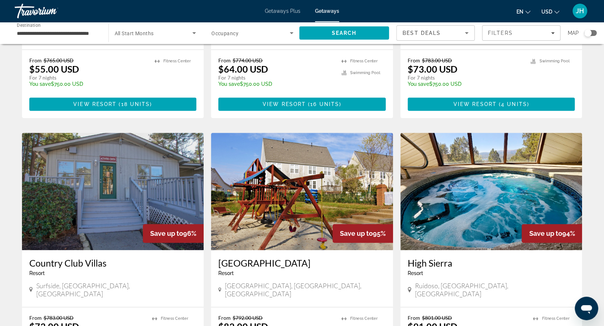
scroll to position [195, 0]
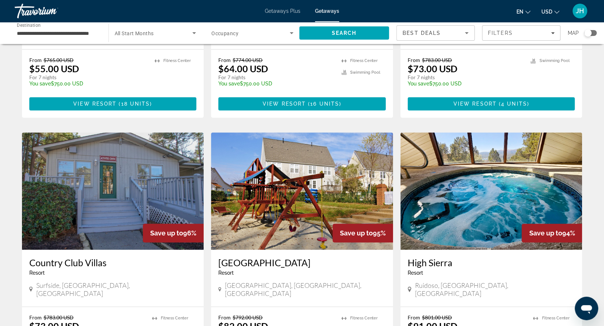
click at [515, 211] on img "Main content" at bounding box center [491, 190] width 182 height 117
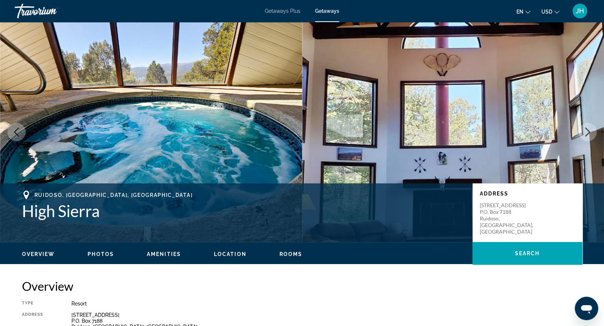
click at [100, 255] on span "Photos" at bounding box center [101, 254] width 26 height 6
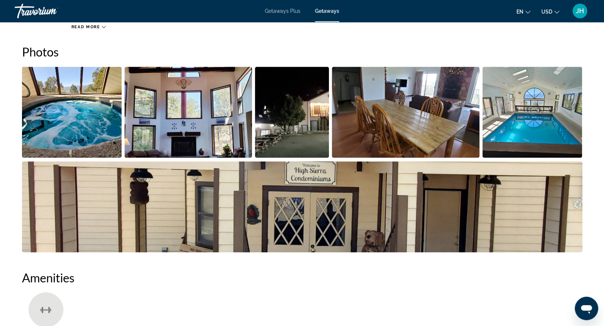
scroll to position [326, 0]
click at [86, 134] on img "Open full-screen image slider" at bounding box center [72, 111] width 100 height 91
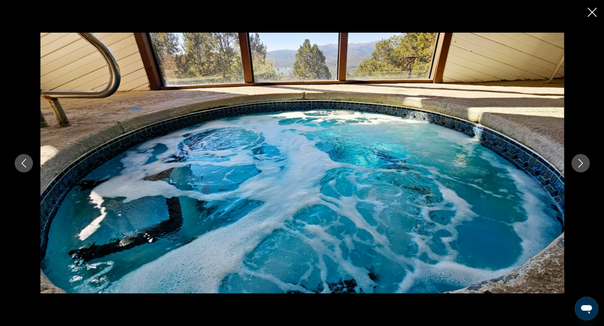
click at [584, 164] on icon "Next image" at bounding box center [580, 163] width 9 height 9
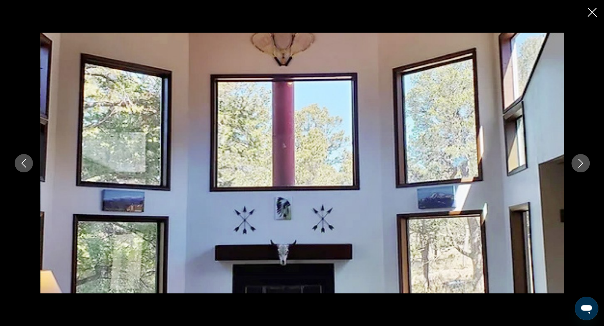
click at [584, 164] on icon "Next image" at bounding box center [580, 163] width 9 height 9
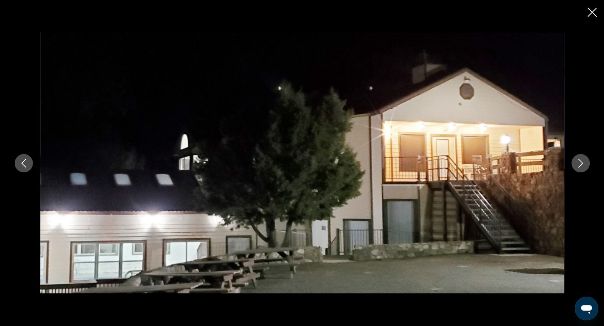
click at [584, 164] on icon "Next image" at bounding box center [580, 163] width 9 height 9
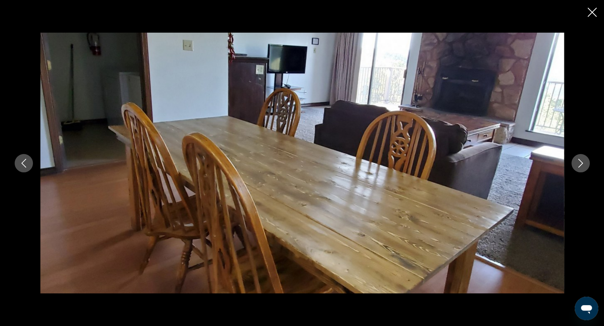
click at [584, 164] on icon "Next image" at bounding box center [580, 163] width 9 height 9
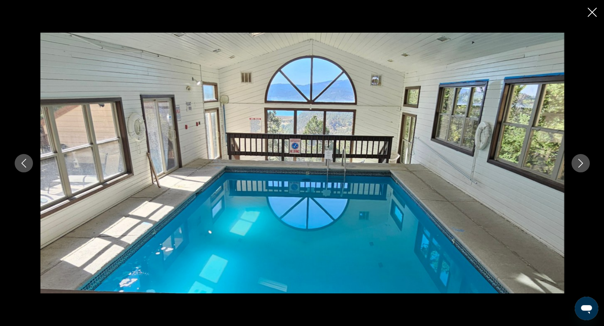
click at [584, 164] on icon "Next image" at bounding box center [580, 163] width 9 height 9
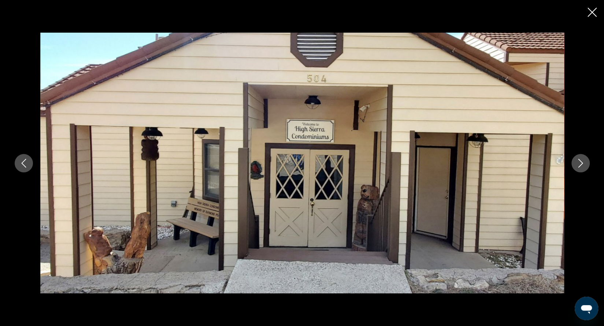
click at [584, 164] on icon "Next image" at bounding box center [580, 163] width 9 height 9
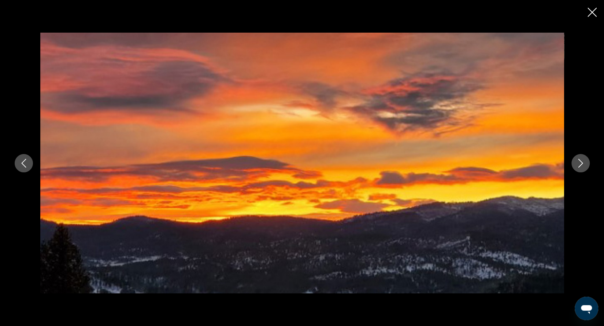
click at [584, 164] on icon "Next image" at bounding box center [580, 163] width 9 height 9
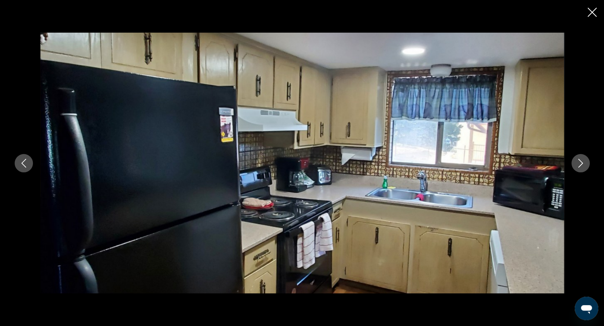
click at [584, 164] on icon "Next image" at bounding box center [580, 163] width 9 height 9
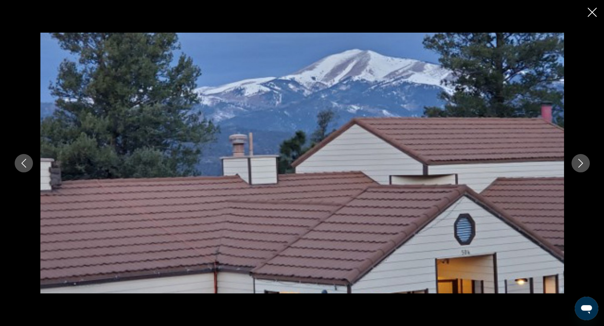
click at [584, 164] on icon "Next image" at bounding box center [580, 163] width 9 height 9
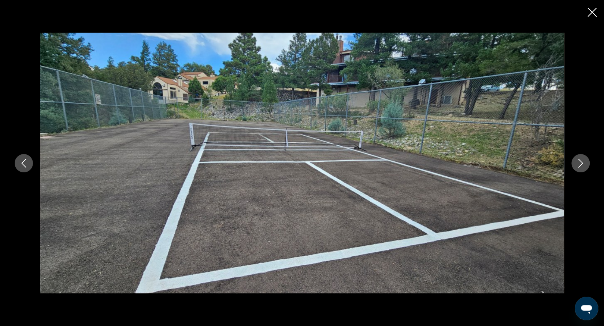
click at [584, 164] on icon "Next image" at bounding box center [580, 163] width 9 height 9
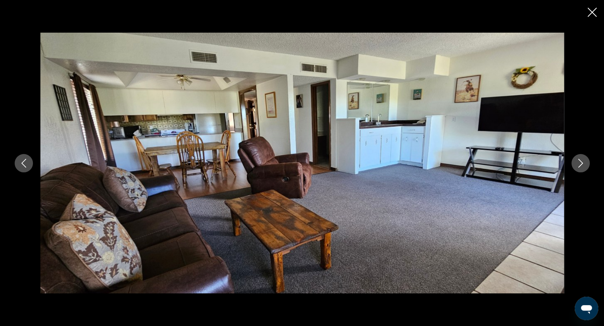
click at [584, 164] on icon "Next image" at bounding box center [580, 163] width 9 height 9
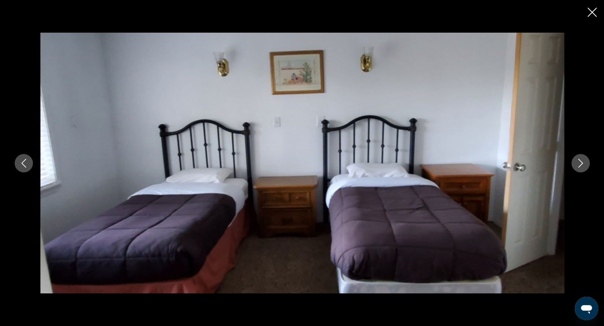
click at [584, 164] on icon "Next image" at bounding box center [580, 163] width 9 height 9
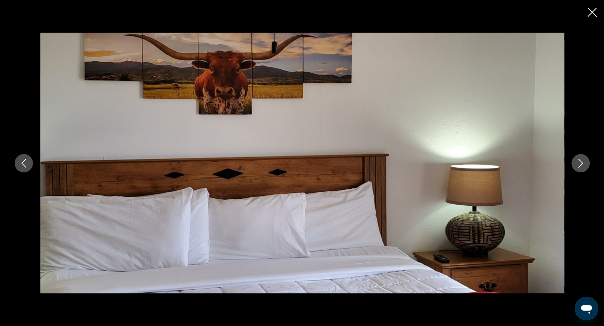
click at [584, 164] on icon "Next image" at bounding box center [580, 163] width 9 height 9
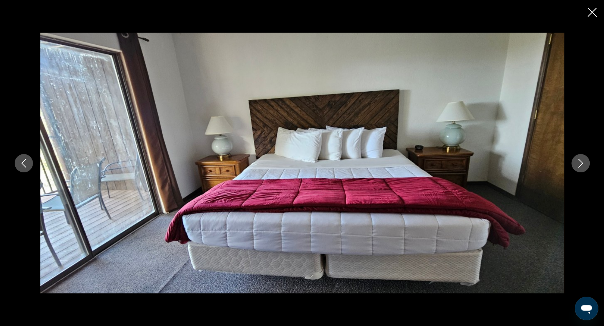
click at [584, 164] on icon "Next image" at bounding box center [580, 163] width 9 height 9
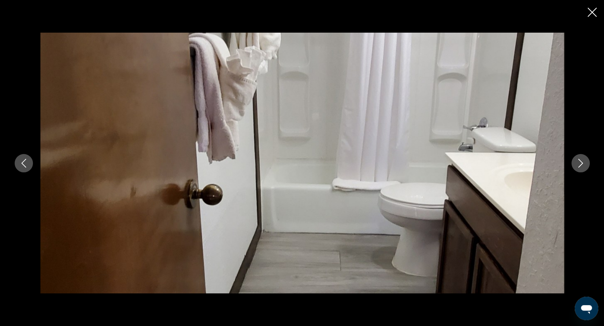
click at [584, 164] on icon "Next image" at bounding box center [580, 163] width 9 height 9
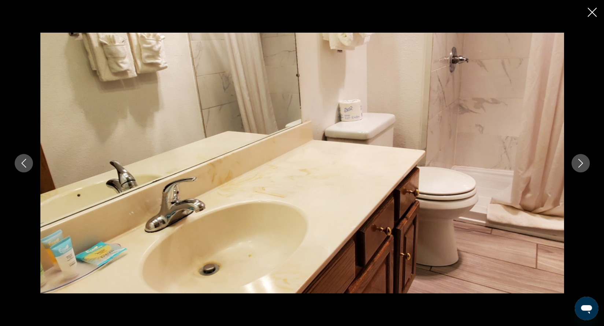
click at [584, 164] on icon "Next image" at bounding box center [580, 163] width 9 height 9
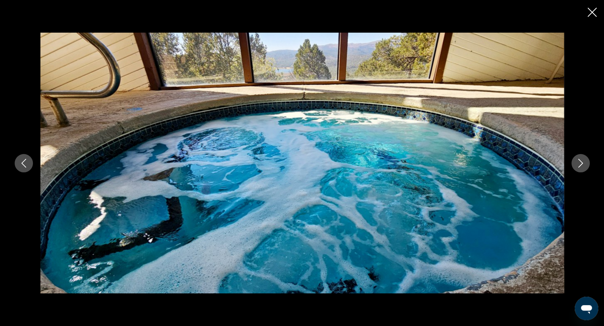
click at [584, 164] on icon "Next image" at bounding box center [580, 163] width 9 height 9
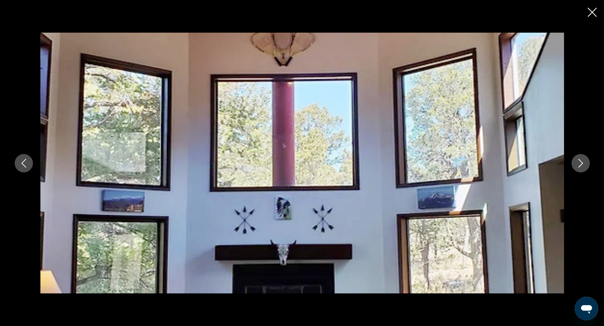
click at [584, 164] on icon "Next image" at bounding box center [580, 163] width 9 height 9
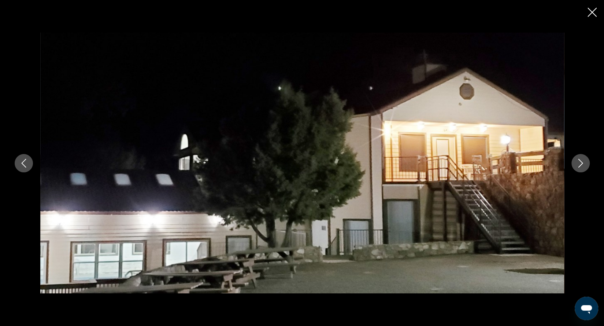
click at [584, 164] on icon "Next image" at bounding box center [580, 163] width 9 height 9
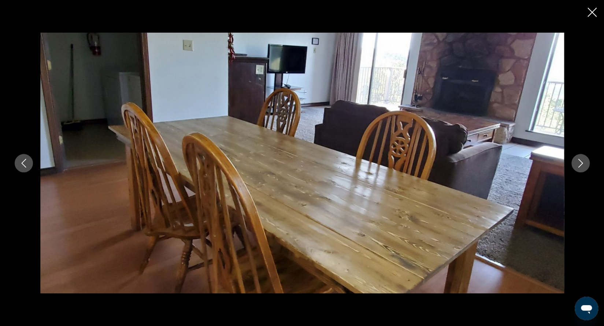
click at [595, 14] on icon "Close slideshow" at bounding box center [592, 12] width 9 height 9
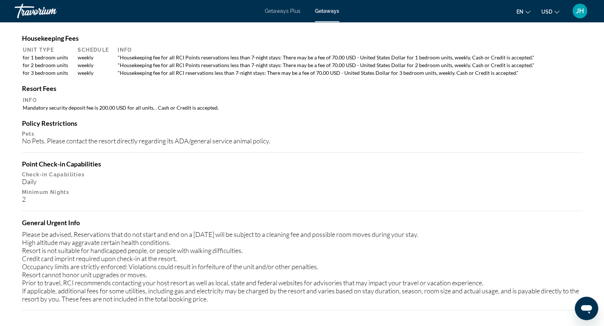
scroll to position [707, 0]
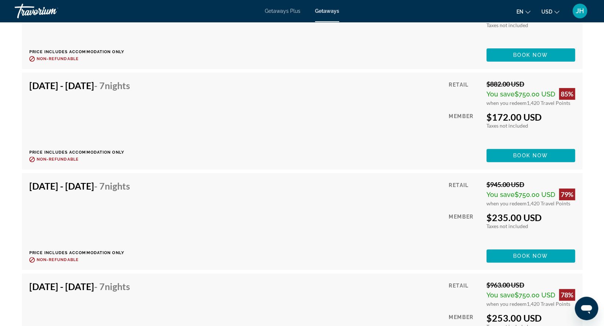
scroll to position [1910, 0]
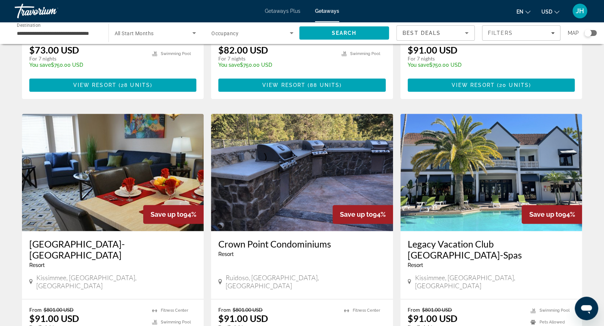
scroll to position [472, 0]
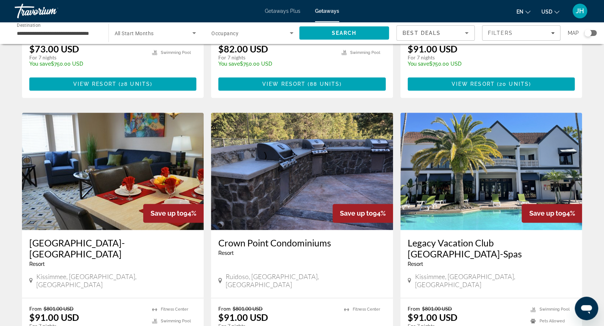
click at [137, 186] on img "Main content" at bounding box center [113, 170] width 182 height 117
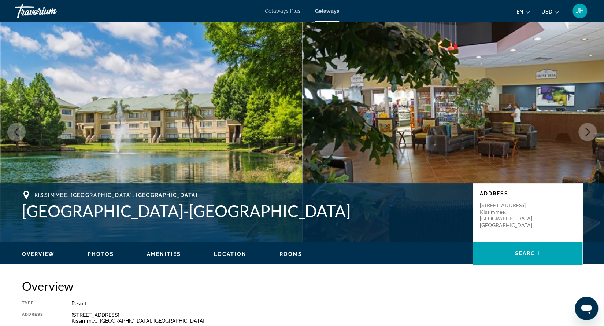
click at [104, 251] on span "Photos" at bounding box center [101, 254] width 26 height 6
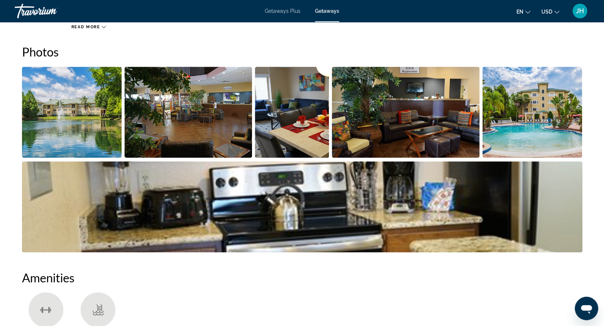
scroll to position [321, 0]
click at [86, 128] on img "Open full-screen image slider" at bounding box center [72, 111] width 100 height 91
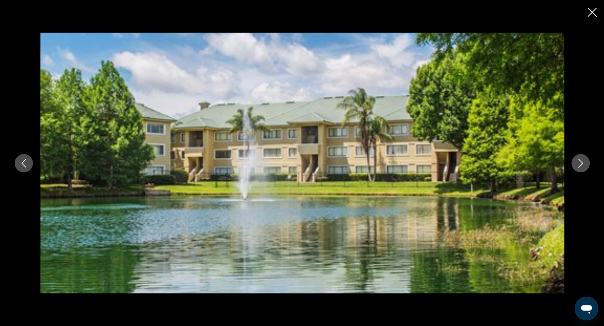
click at [580, 167] on icon "Next image" at bounding box center [580, 163] width 9 height 9
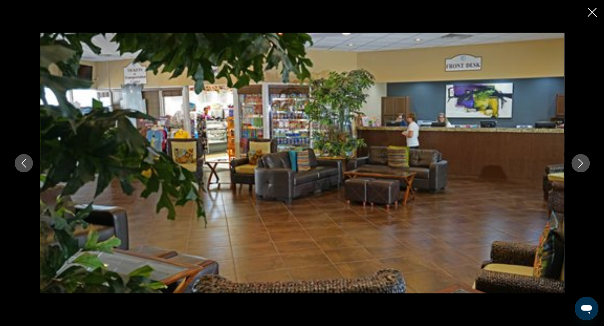
click at [580, 167] on icon "Next image" at bounding box center [580, 163] width 9 height 9
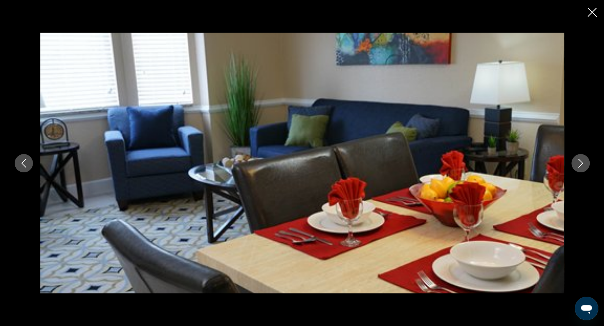
click at [580, 167] on icon "Next image" at bounding box center [580, 163] width 9 height 9
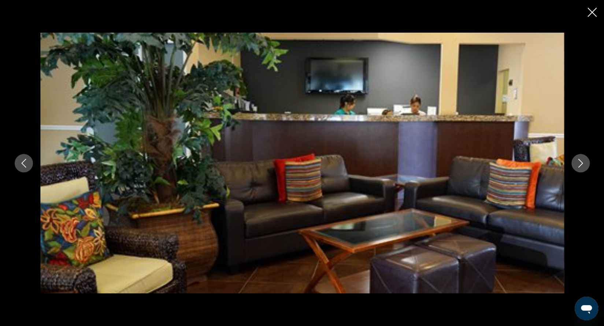
click at [580, 167] on icon "Next image" at bounding box center [580, 163] width 9 height 9
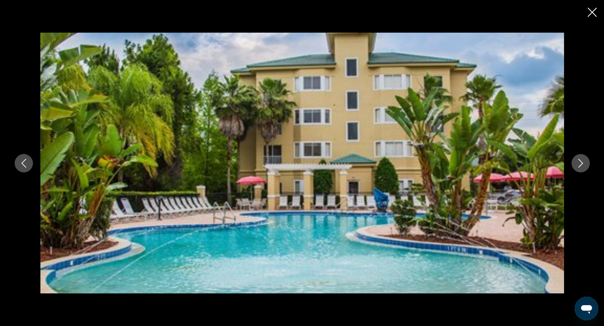
click at [580, 167] on icon "Next image" at bounding box center [580, 163] width 9 height 9
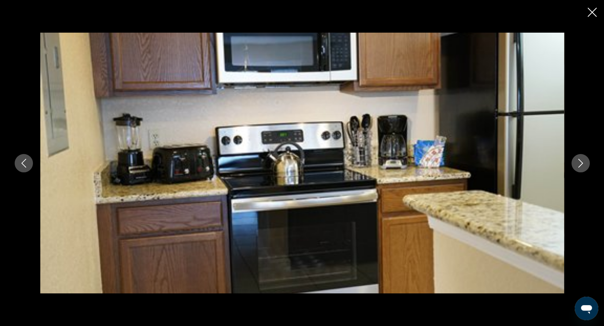
click at [580, 167] on icon "Next image" at bounding box center [580, 163] width 9 height 9
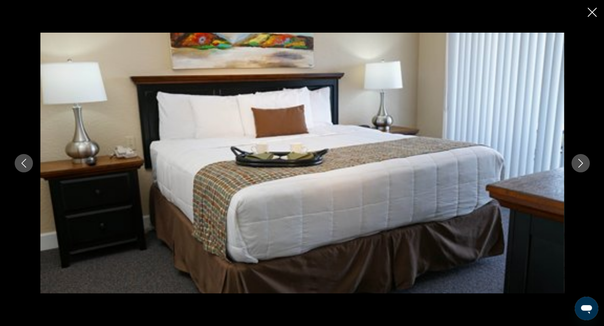
click at [580, 167] on icon "Next image" at bounding box center [580, 163] width 9 height 9
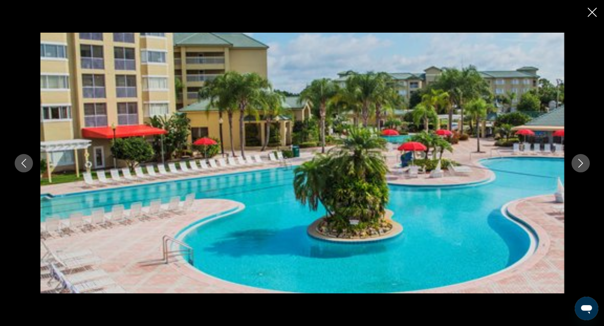
click at [580, 167] on icon "Next image" at bounding box center [580, 163] width 9 height 9
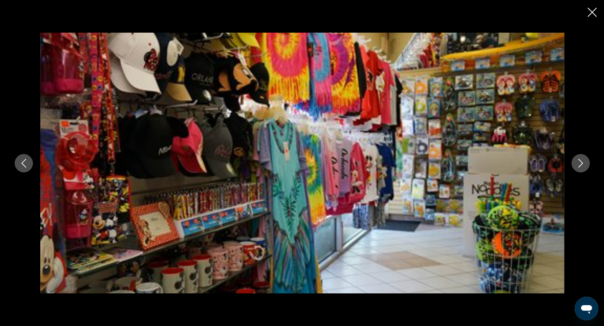
click at [580, 167] on icon "Next image" at bounding box center [580, 163] width 9 height 9
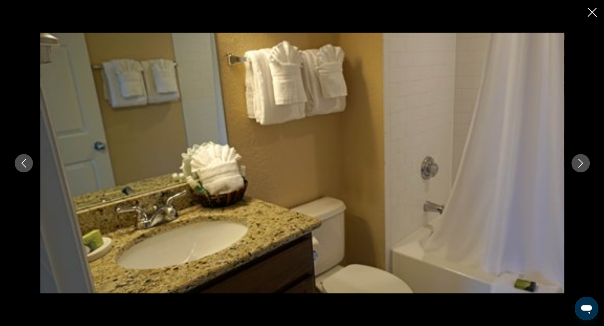
click at [580, 167] on icon "Next image" at bounding box center [580, 163] width 9 height 9
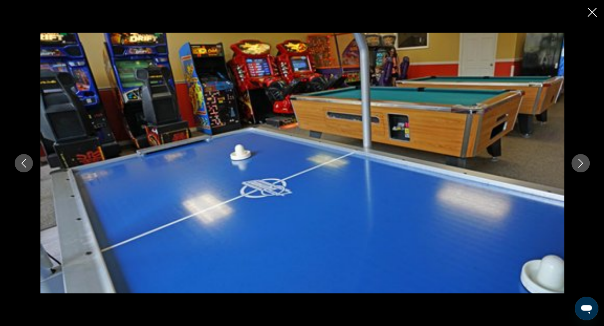
click at [580, 167] on icon "Next image" at bounding box center [580, 163] width 9 height 9
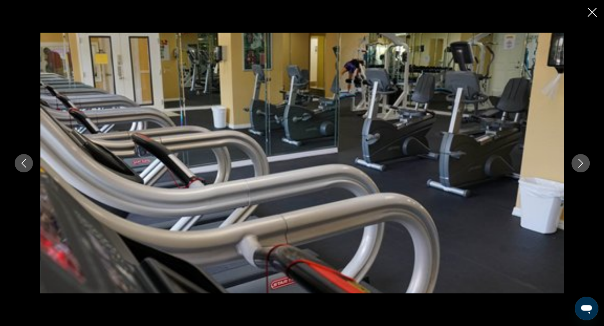
click at [580, 167] on icon "Next image" at bounding box center [580, 163] width 9 height 9
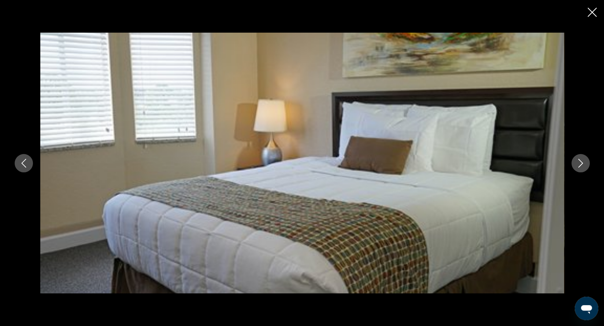
click at [580, 167] on icon "Next image" at bounding box center [580, 163] width 9 height 9
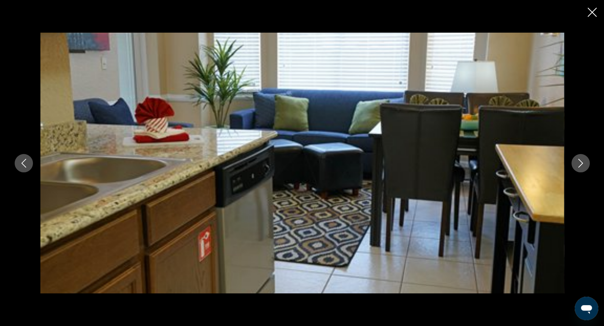
click at [580, 167] on icon "Next image" at bounding box center [580, 163] width 9 height 9
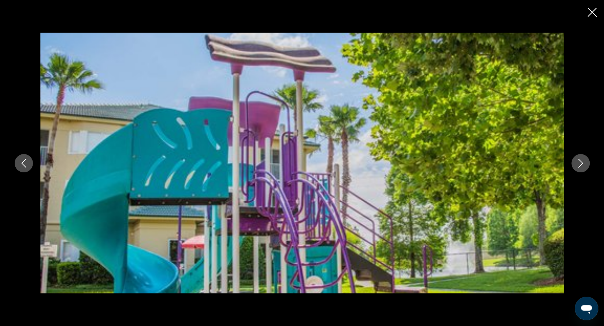
click at [580, 167] on icon "Next image" at bounding box center [580, 163] width 9 height 9
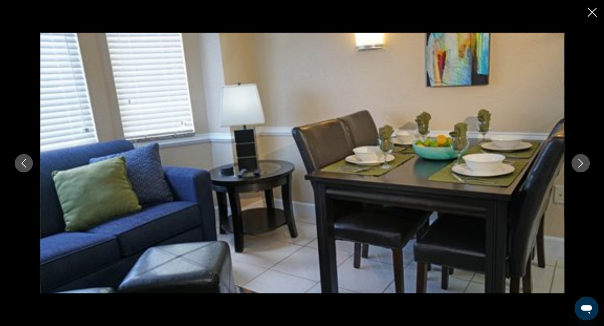
click at [580, 167] on icon "Next image" at bounding box center [580, 163] width 9 height 9
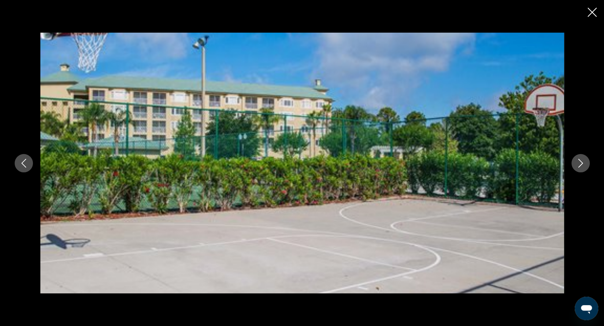
click at [580, 167] on icon "Next image" at bounding box center [580, 163] width 9 height 9
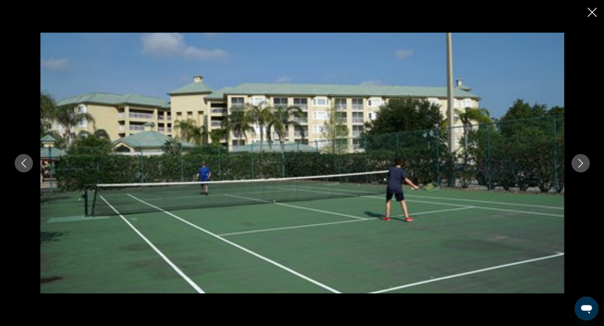
click at [580, 167] on icon "Next image" at bounding box center [580, 163] width 9 height 9
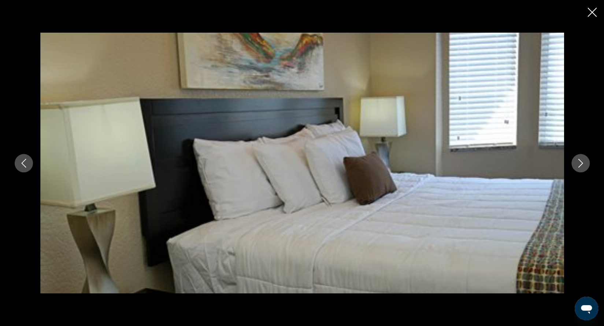
click at [580, 167] on icon "Next image" at bounding box center [580, 163] width 9 height 9
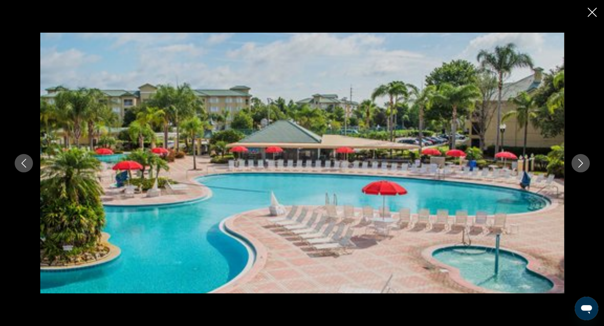
click at [580, 167] on icon "Next image" at bounding box center [580, 163] width 9 height 9
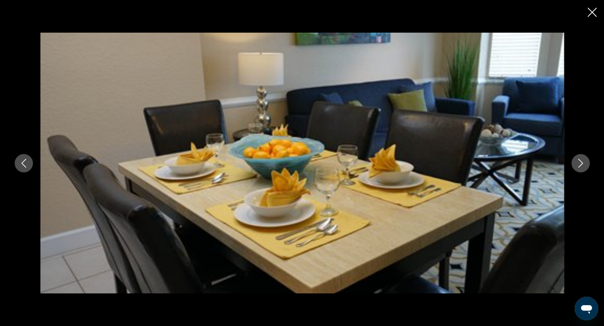
click at [580, 167] on icon "Next image" at bounding box center [580, 163] width 9 height 9
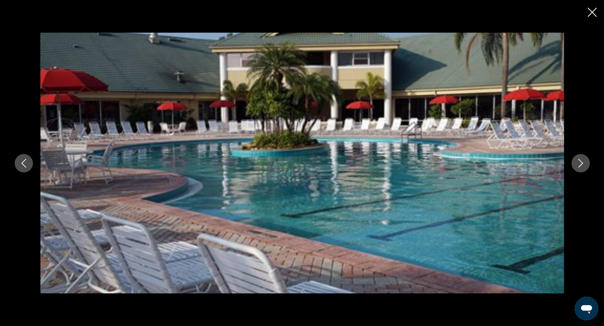
click at [580, 167] on icon "Next image" at bounding box center [580, 163] width 9 height 9
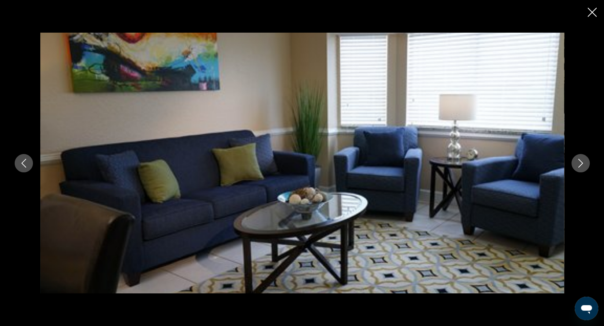
click at [580, 167] on icon "Next image" at bounding box center [580, 163] width 9 height 9
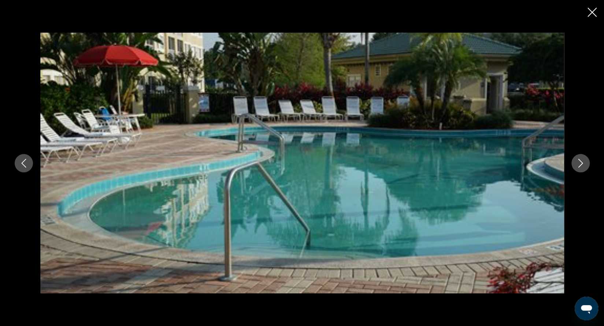
click at [580, 167] on icon "Next image" at bounding box center [580, 163] width 9 height 9
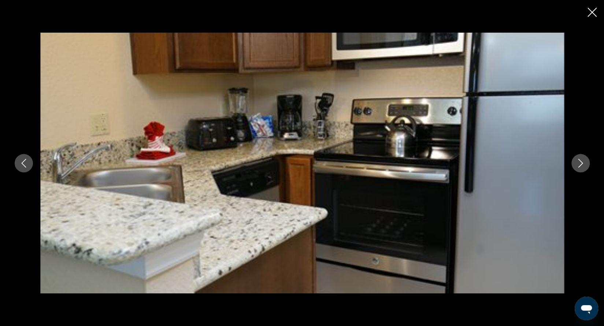
click at [580, 167] on icon "Next image" at bounding box center [580, 163] width 9 height 9
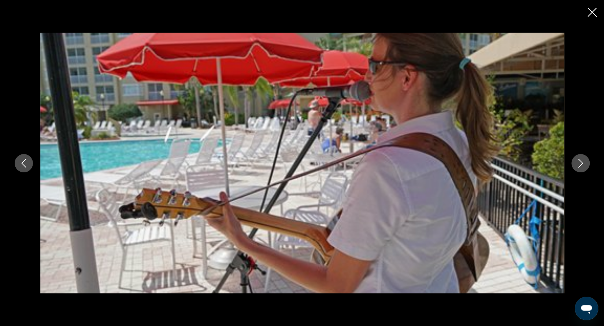
click at [580, 167] on icon "Next image" at bounding box center [580, 163] width 9 height 9
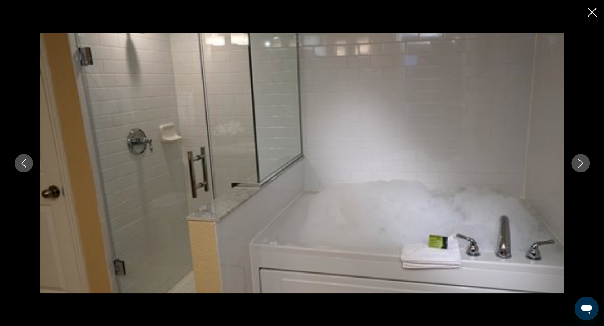
click at [580, 167] on icon "Next image" at bounding box center [580, 163] width 9 height 9
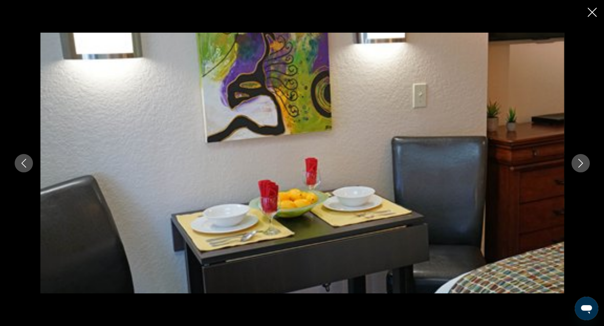
click at [580, 167] on icon "Next image" at bounding box center [580, 163] width 9 height 9
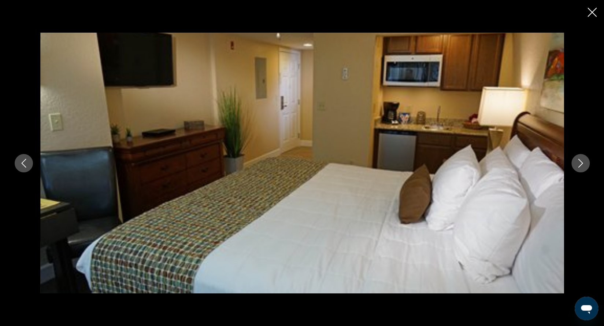
click at [580, 167] on icon "Next image" at bounding box center [580, 163] width 9 height 9
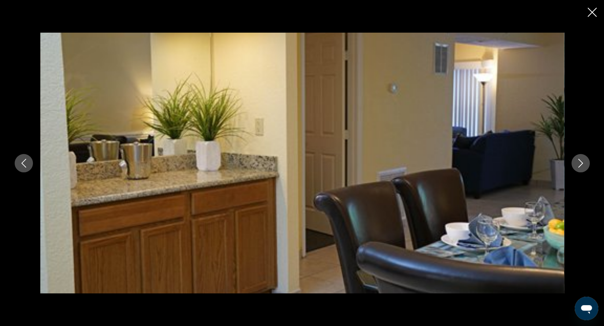
click at [580, 167] on icon "Next image" at bounding box center [580, 163] width 9 height 9
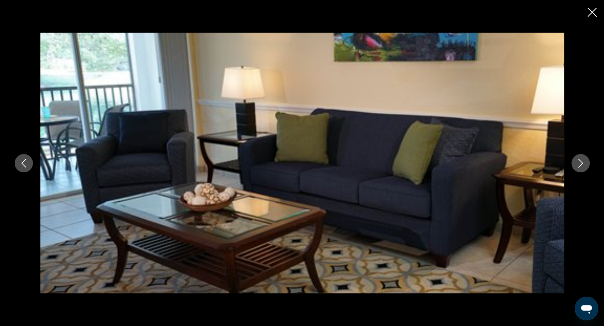
click at [580, 167] on icon "Next image" at bounding box center [580, 163] width 9 height 9
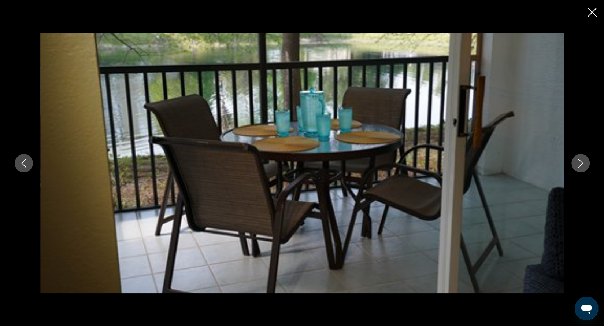
click at [580, 167] on icon "Next image" at bounding box center [580, 163] width 9 height 9
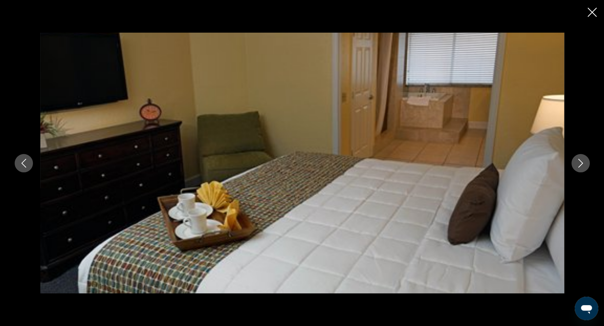
click at [580, 161] on icon "Next image" at bounding box center [580, 163] width 9 height 9
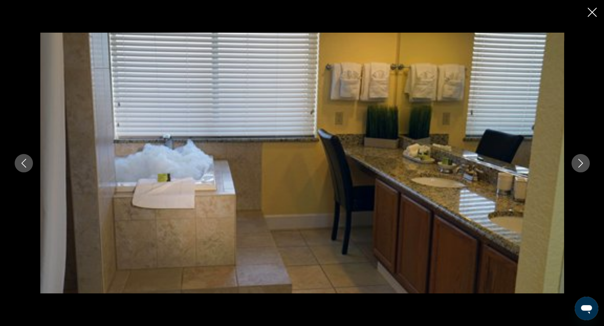
click at [580, 161] on icon "Next image" at bounding box center [580, 163] width 9 height 9
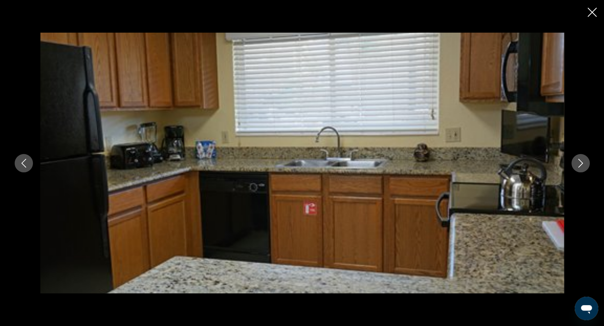
click at [580, 161] on icon "Next image" at bounding box center [580, 163] width 9 height 9
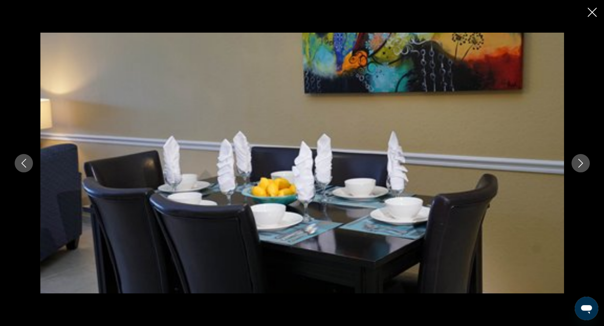
click at [580, 161] on icon "Next image" at bounding box center [580, 163] width 9 height 9
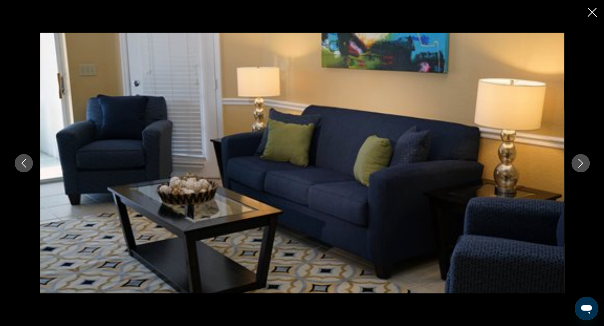
click at [580, 161] on icon "Next image" at bounding box center [580, 163] width 9 height 9
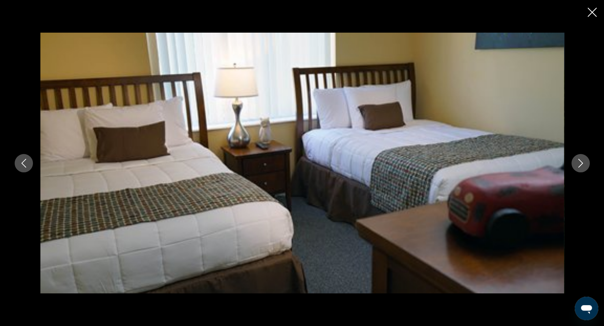
click at [580, 161] on icon "Next image" at bounding box center [580, 163] width 9 height 9
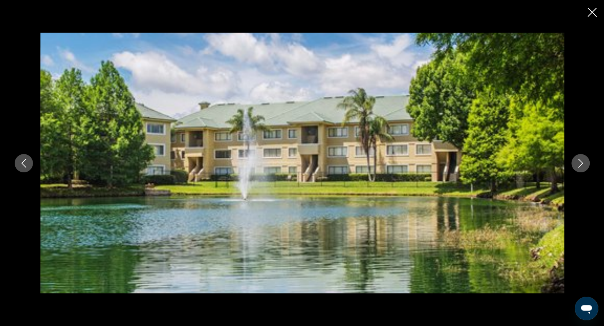
click at [580, 161] on icon "Next image" at bounding box center [580, 163] width 9 height 9
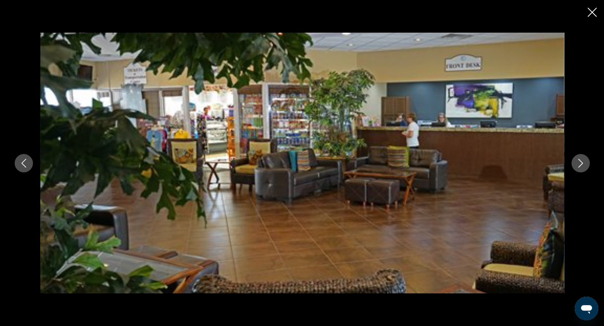
click at [580, 161] on icon "Next image" at bounding box center [580, 163] width 9 height 9
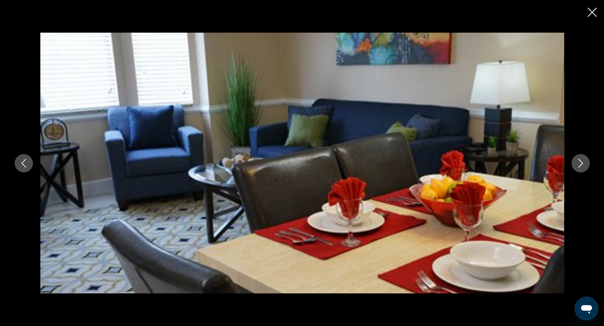
click at [580, 161] on icon "Next image" at bounding box center [580, 163] width 9 height 9
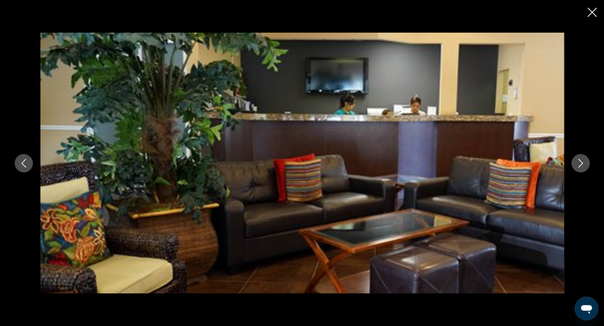
click at [580, 161] on icon "Next image" at bounding box center [580, 163] width 9 height 9
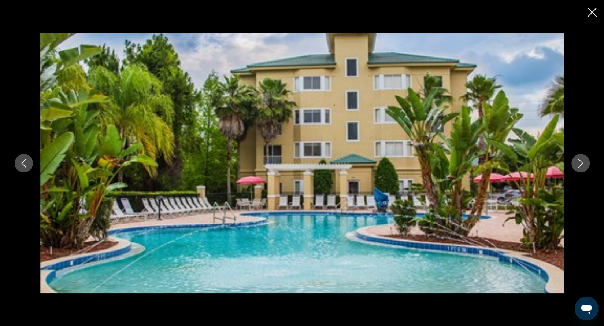
click at [592, 14] on icon "Close slideshow" at bounding box center [592, 12] width 9 height 9
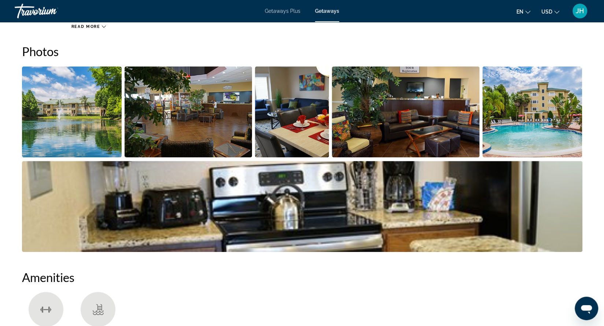
click at [592, 14] on div "Getaways Plus Getaways en English Español Français Italiano Português русский U…" at bounding box center [302, 10] width 604 height 19
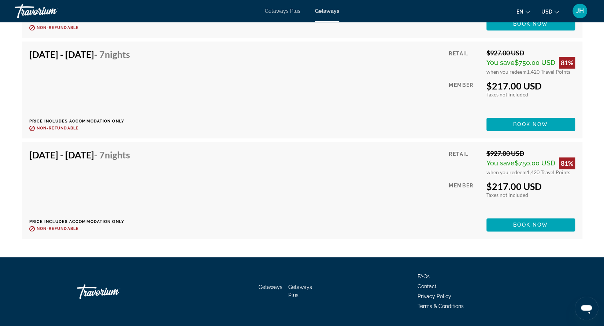
scroll to position [2383, 0]
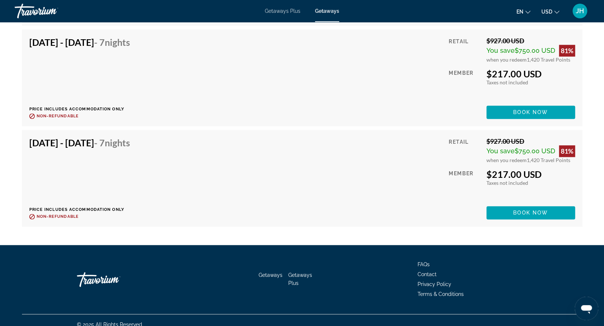
click at [283, 12] on span "Getaways Plus" at bounding box center [283, 11] width 36 height 6
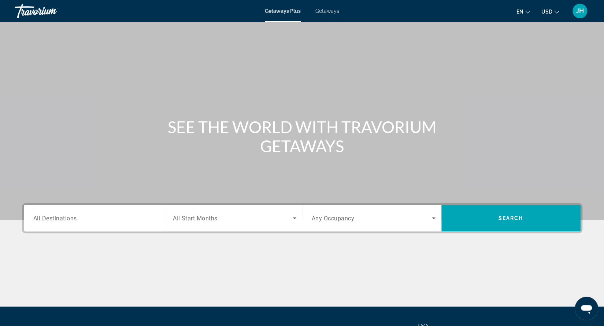
click at [111, 219] on input "Destination All Destinations" at bounding box center [95, 218] width 124 height 9
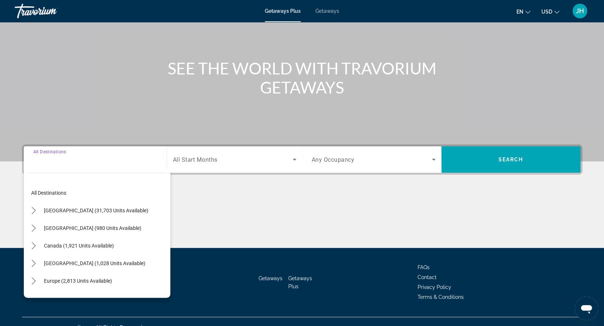
scroll to position [70, 0]
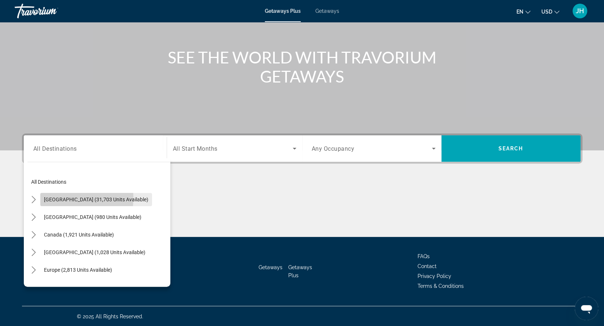
click at [57, 197] on span "[GEOGRAPHIC_DATA] (31,703 units available)" at bounding box center [96, 199] width 104 height 6
type input "**********"
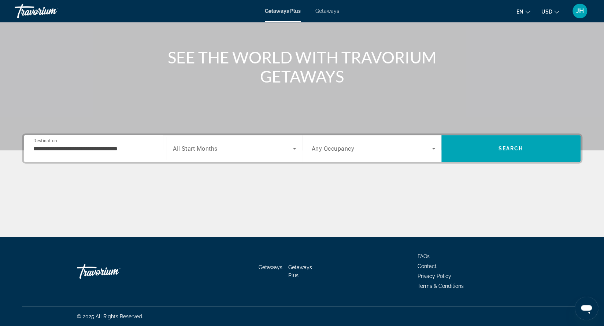
click at [332, 148] on span "Any Occupancy" at bounding box center [333, 148] width 43 height 7
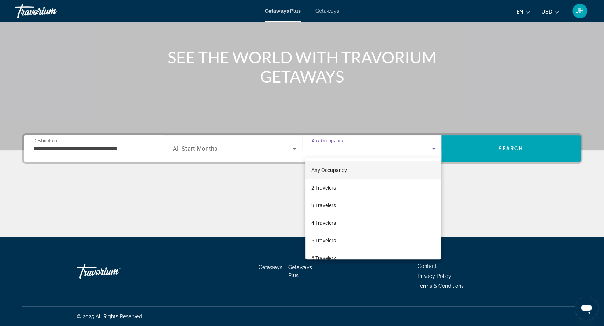
scroll to position [81, 0]
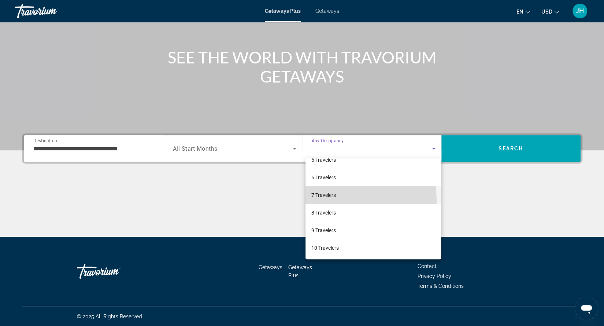
click at [329, 200] on mat-option "7 Travelers" at bounding box center [374, 195] width 136 height 18
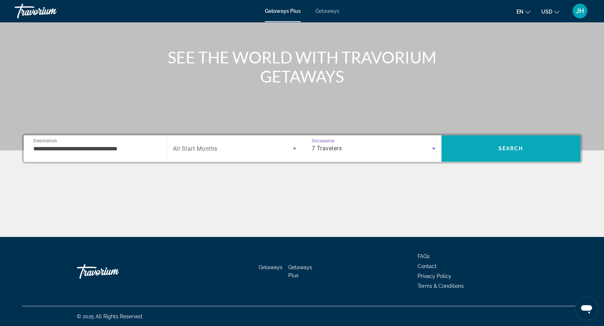
click at [499, 148] on span "Search" at bounding box center [511, 148] width 25 height 6
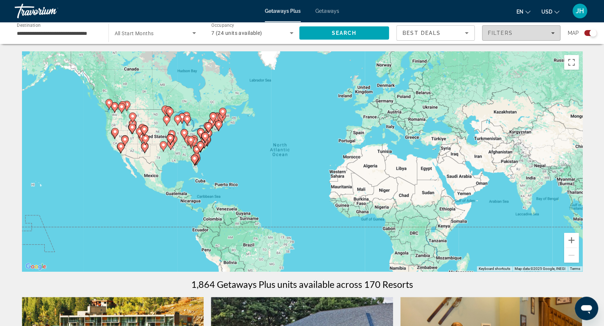
click at [553, 32] on icon "Filters" at bounding box center [553, 33] width 4 height 4
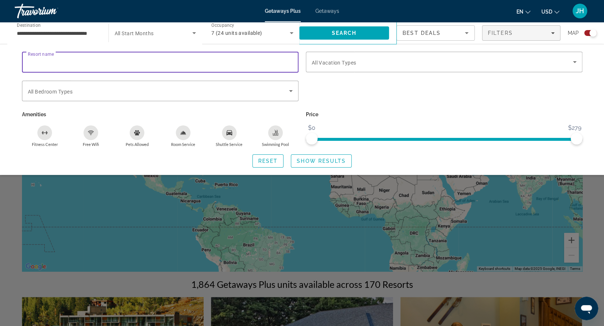
click at [243, 64] on input "Resort name" at bounding box center [160, 62] width 265 height 9
type input "*********"
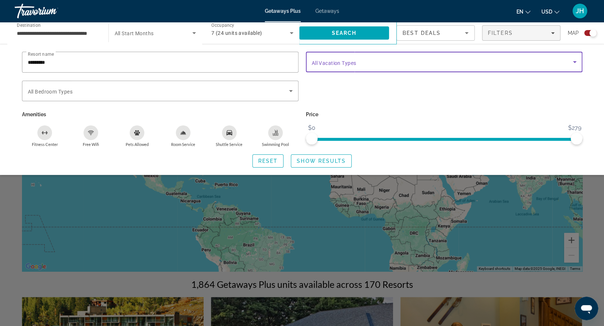
click at [376, 60] on span "Search widget" at bounding box center [442, 62] width 261 height 9
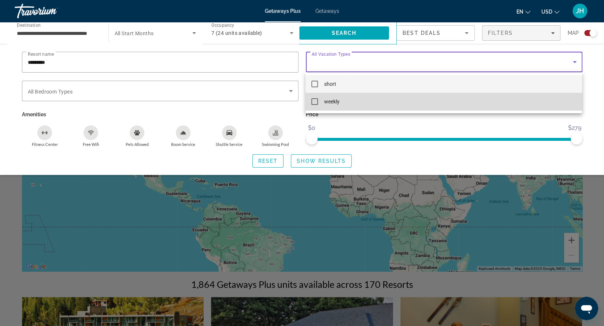
click at [315, 102] on mat-pseudo-checkbox at bounding box center [314, 101] width 7 height 7
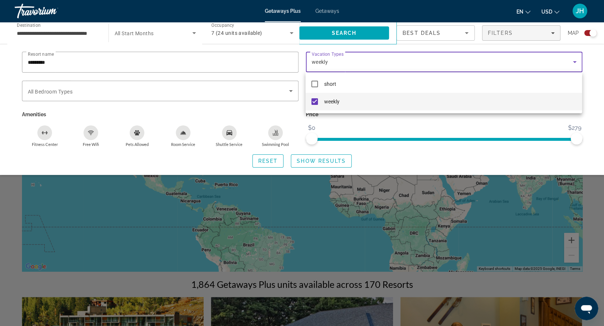
click at [290, 93] on div at bounding box center [302, 163] width 604 height 326
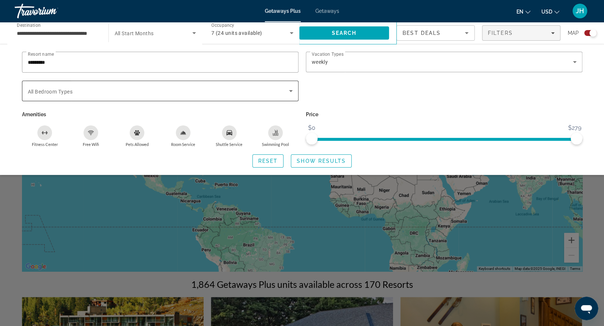
click at [291, 90] on icon "Search widget" at bounding box center [291, 91] width 4 height 2
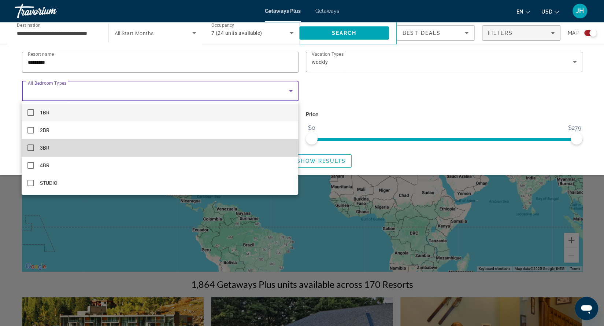
click at [32, 150] on mat-pseudo-checkbox at bounding box center [30, 147] width 7 height 7
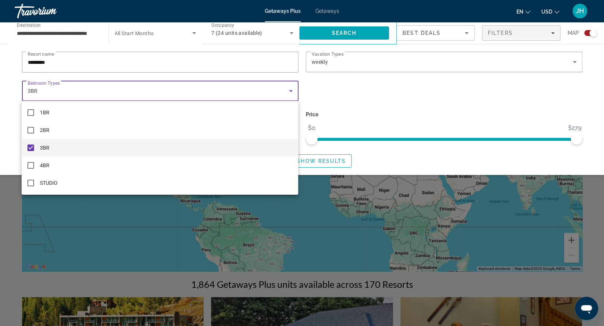
click at [540, 33] on div at bounding box center [302, 163] width 604 height 326
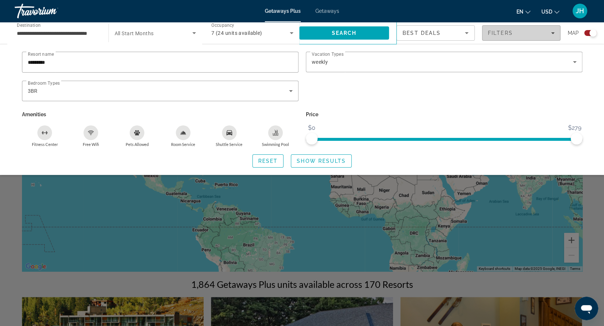
click at [553, 33] on icon "Filters" at bounding box center [553, 33] width 4 height 2
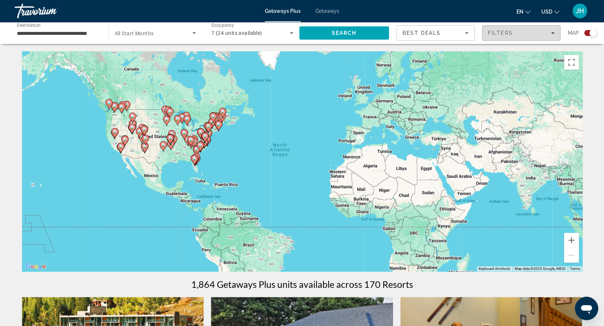
click at [553, 33] on icon "Filters" at bounding box center [553, 33] width 4 height 2
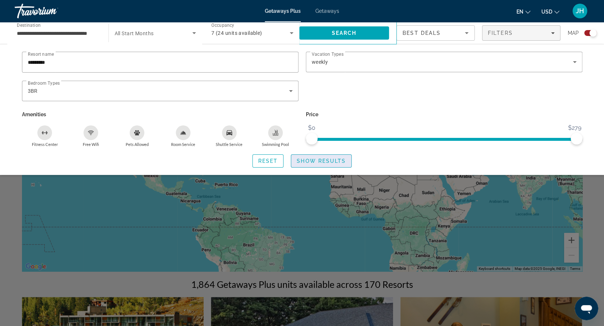
click at [347, 159] on span "Search widget" at bounding box center [321, 161] width 60 height 18
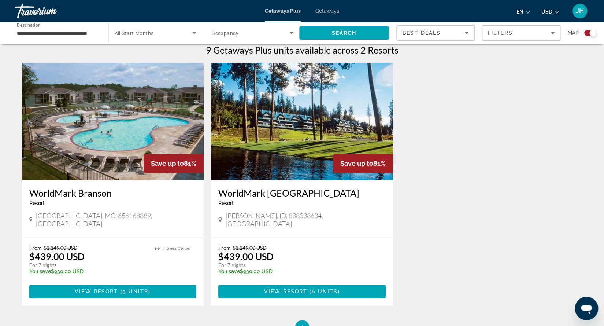
scroll to position [234, 0]
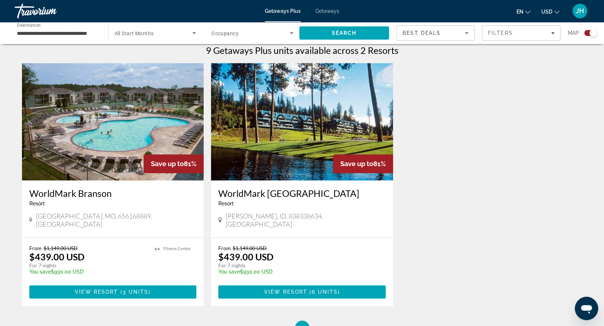
click at [330, 12] on span "Getaways" at bounding box center [327, 11] width 24 height 6
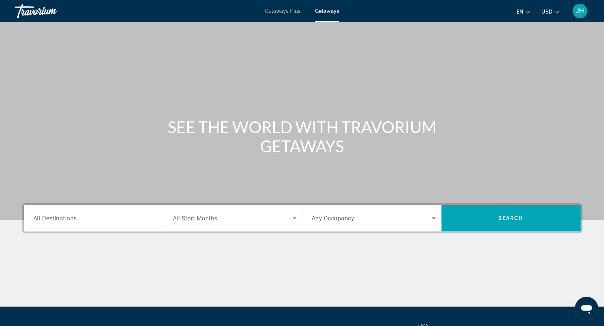
click at [68, 219] on span "All Destinations" at bounding box center [55, 217] width 44 height 7
click at [68, 219] on input "Destination All Destinations" at bounding box center [95, 218] width 124 height 9
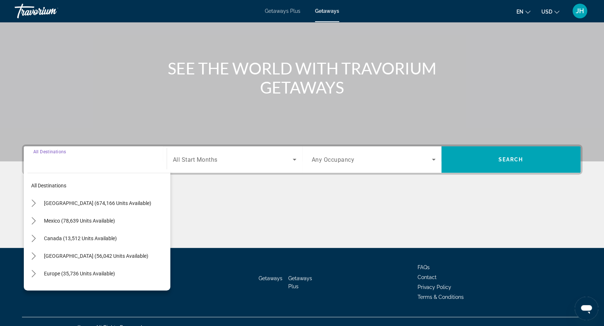
scroll to position [70, 0]
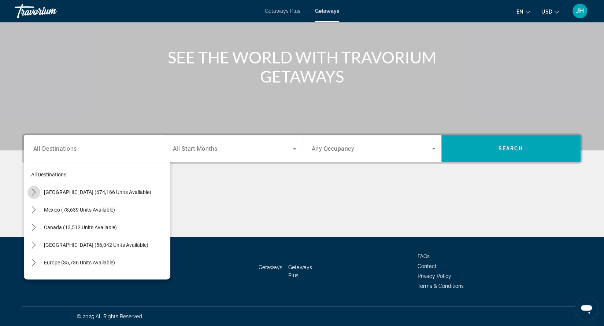
click at [34, 193] on icon "Toggle United States (674,166 units available) submenu" at bounding box center [33, 191] width 7 height 7
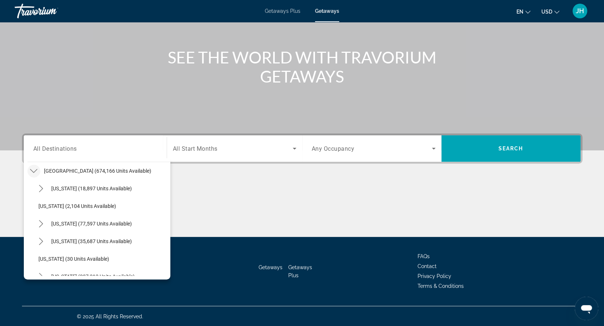
click at [339, 149] on span "Any Occupancy" at bounding box center [333, 148] width 43 height 7
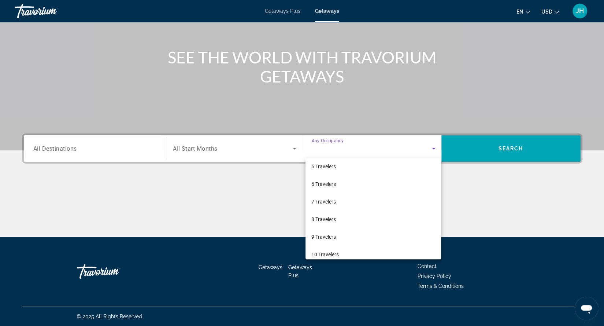
scroll to position [81, 0]
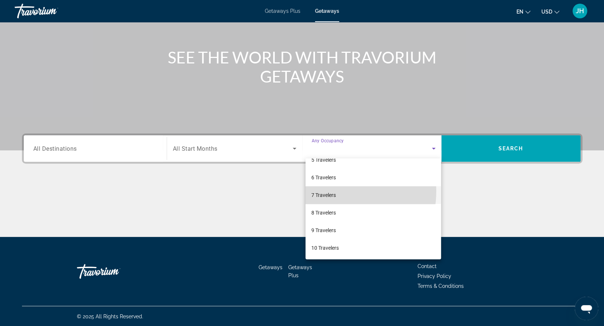
click at [329, 191] on span "7 Travelers" at bounding box center [323, 195] width 25 height 9
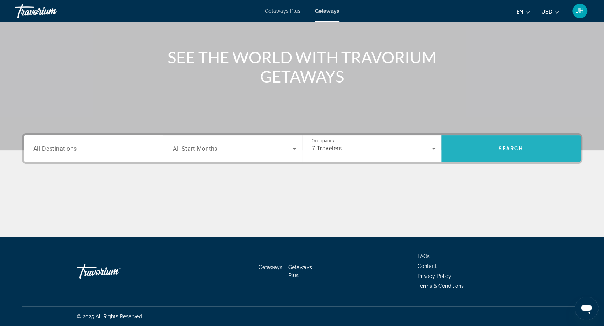
click at [509, 148] on span "Search" at bounding box center [511, 148] width 25 height 6
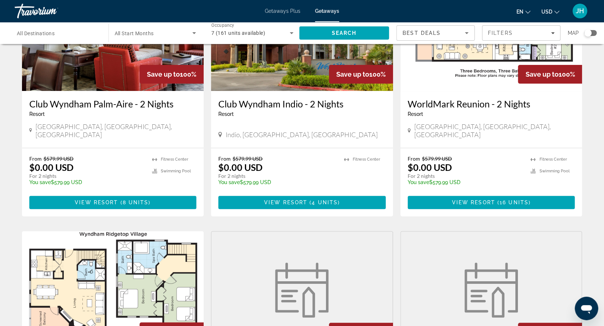
scroll to position [98, 0]
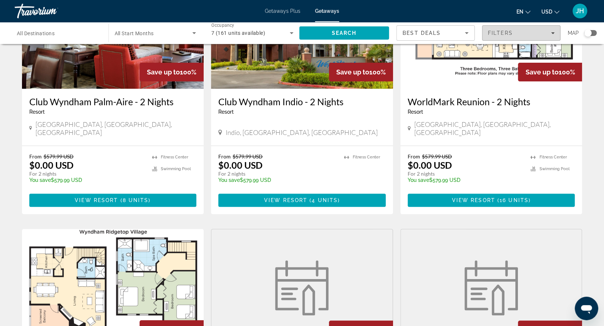
click at [547, 29] on span "Filters" at bounding box center [522, 33] width 78 height 18
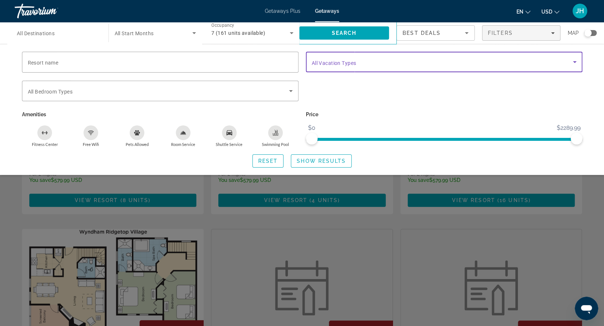
click at [521, 58] on span "Search widget" at bounding box center [442, 62] width 261 height 9
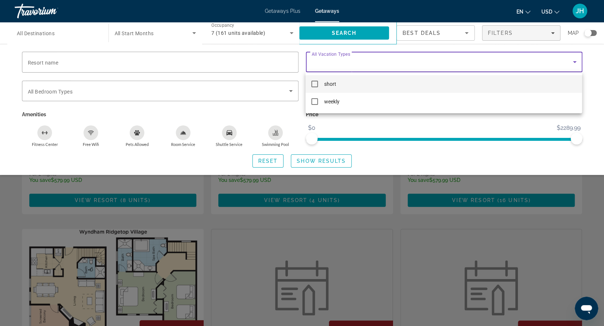
click at [521, 58] on div at bounding box center [302, 163] width 604 height 326
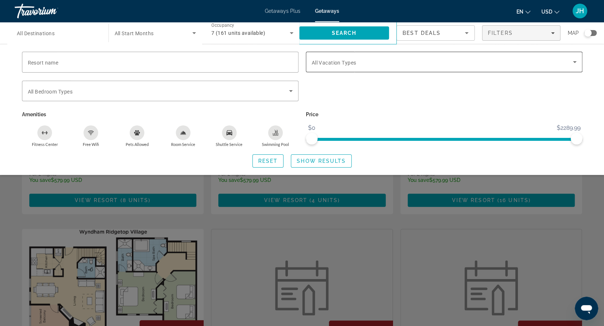
click at [471, 67] on div "Search widget" at bounding box center [444, 62] width 265 height 21
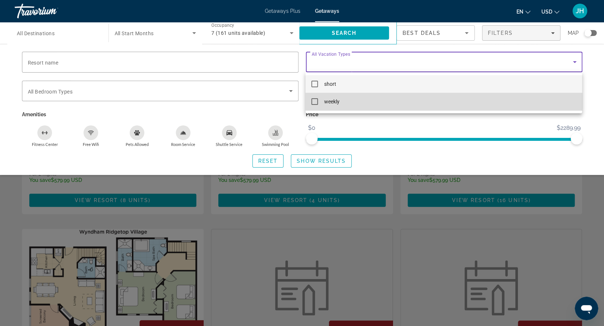
click at [318, 100] on mat-pseudo-checkbox at bounding box center [314, 101] width 7 height 7
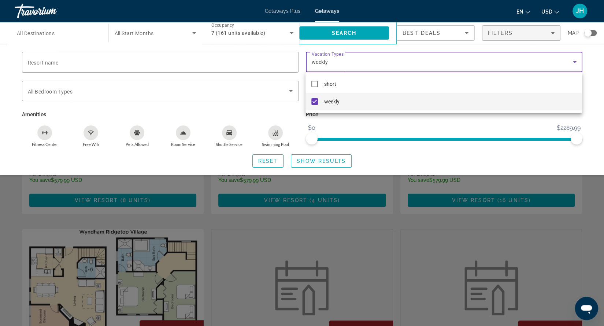
click at [335, 161] on div at bounding box center [302, 163] width 604 height 326
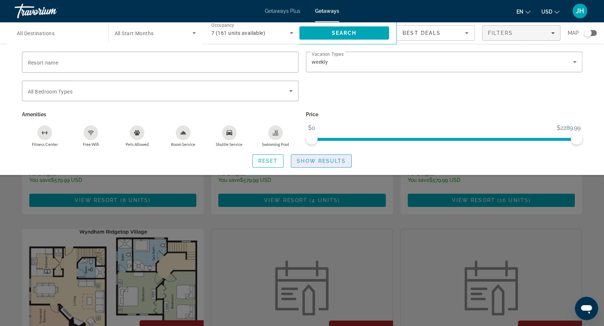
click at [335, 161] on span "Show Results" at bounding box center [321, 161] width 49 height 6
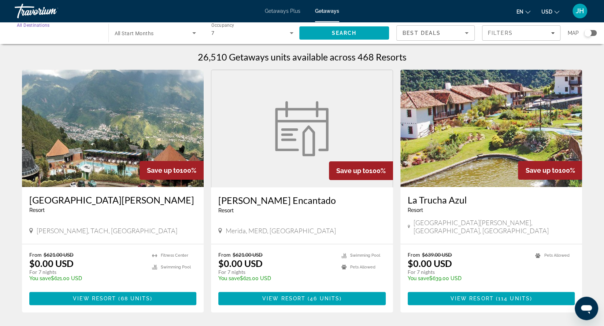
click at [51, 36] on input "Destination All Destinations" at bounding box center [58, 33] width 82 height 9
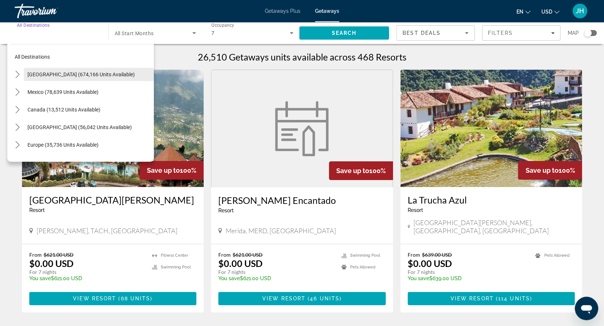
click at [39, 71] on span "Select destination: United States (674,166 units available)" at bounding box center [89, 75] width 130 height 18
type input "**********"
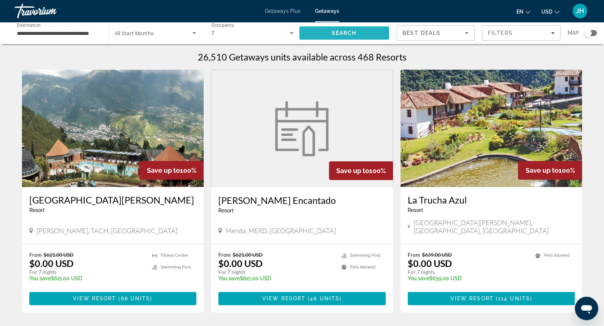
click at [333, 32] on span "Search" at bounding box center [344, 33] width 25 height 6
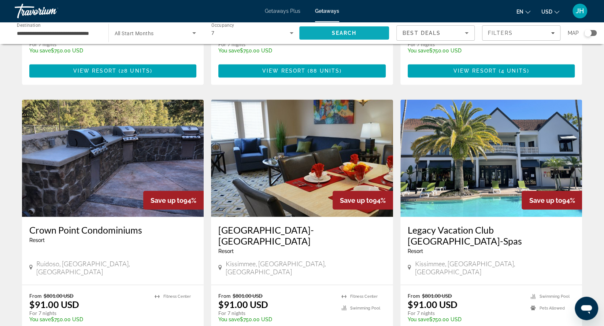
scroll to position [753, 0]
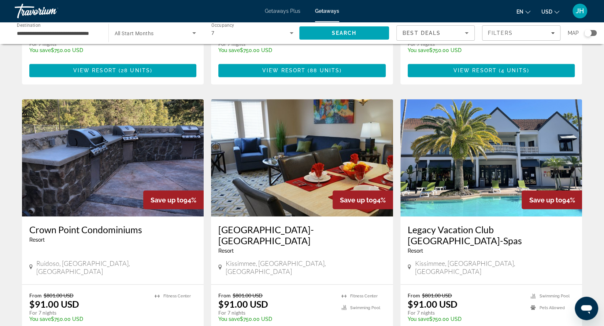
click at [493, 164] on img "Main content" at bounding box center [491, 157] width 182 height 117
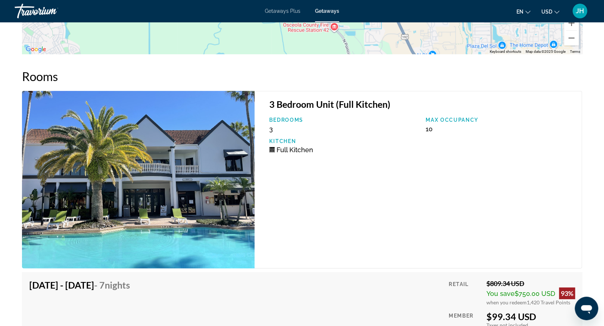
scroll to position [1371, 0]
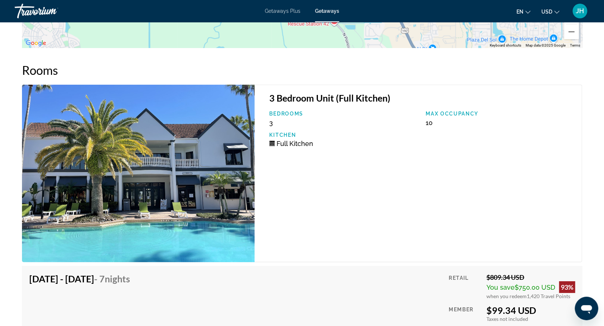
click at [513, 273] on div "$809.34 USD" at bounding box center [531, 277] width 89 height 8
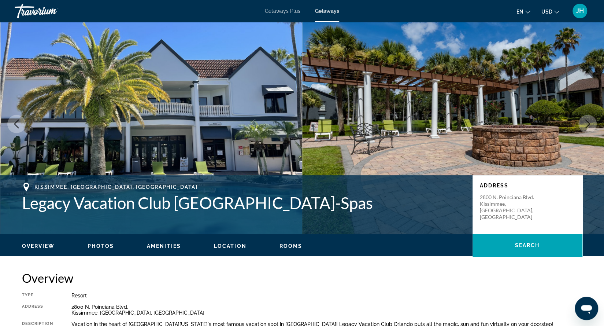
scroll to position [10, 0]
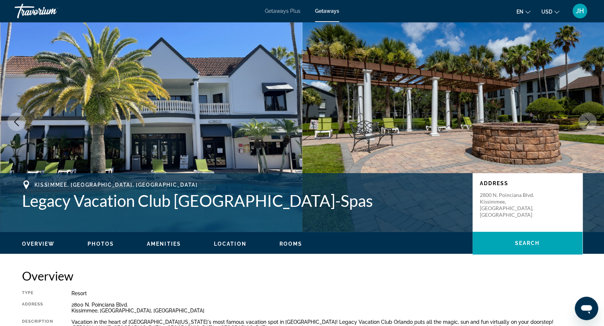
click at [592, 122] on button "Next image" at bounding box center [588, 121] width 18 height 18
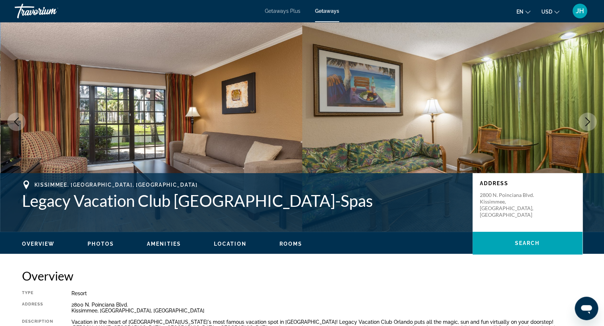
click at [592, 122] on button "Next image" at bounding box center [588, 121] width 18 height 18
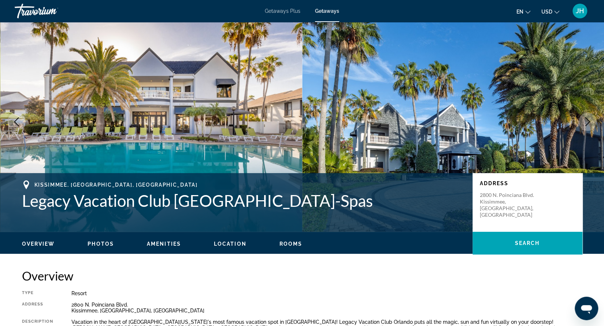
click at [592, 122] on button "Next image" at bounding box center [588, 121] width 18 height 18
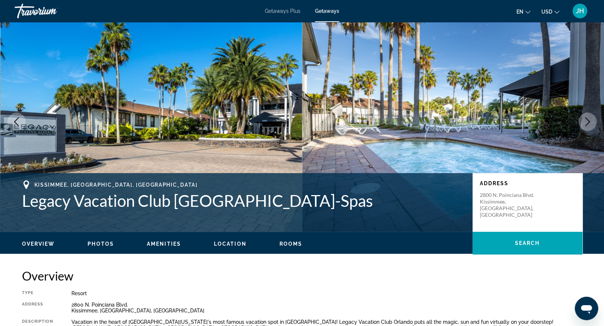
click at [592, 122] on button "Next image" at bounding box center [588, 121] width 18 height 18
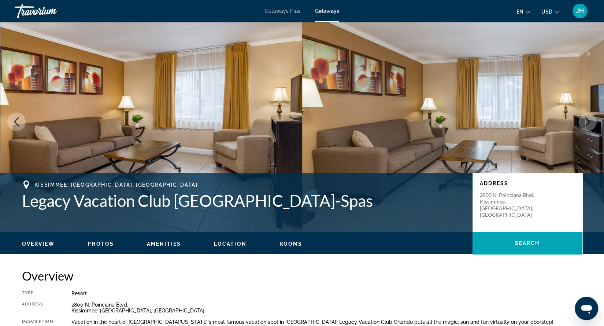
click at [592, 122] on button "Next image" at bounding box center [588, 121] width 18 height 18
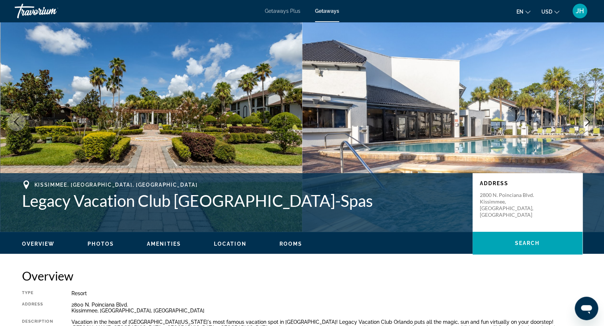
click at [592, 122] on button "Next image" at bounding box center [588, 121] width 18 height 18
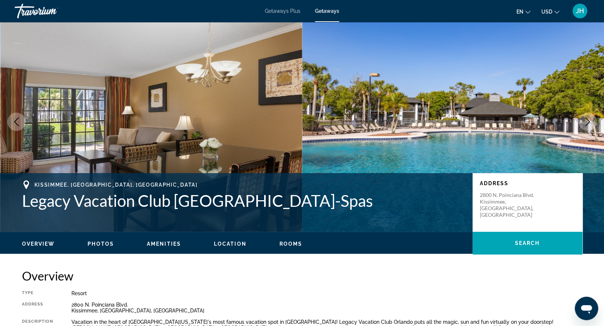
click at [592, 122] on button "Next image" at bounding box center [588, 121] width 18 height 18
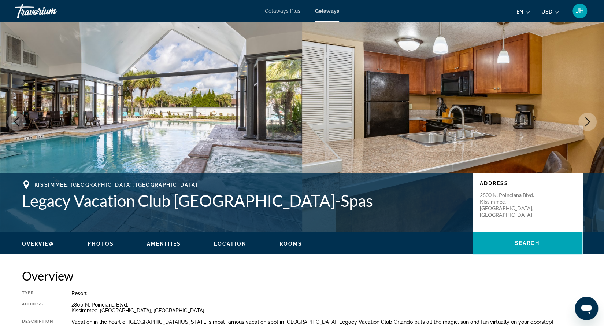
click at [592, 122] on button "Next image" at bounding box center [588, 121] width 18 height 18
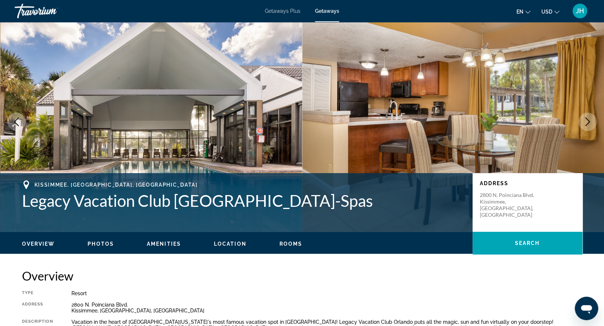
click at [592, 122] on button "Next image" at bounding box center [588, 121] width 18 height 18
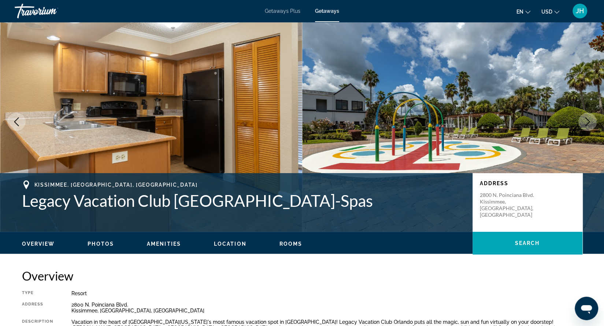
click at [592, 122] on button "Next image" at bounding box center [588, 121] width 18 height 18
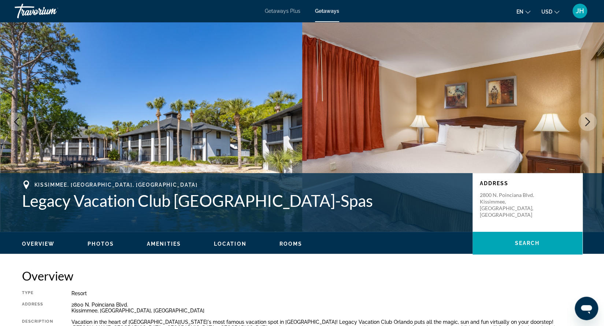
click at [592, 122] on button "Next image" at bounding box center [588, 121] width 18 height 18
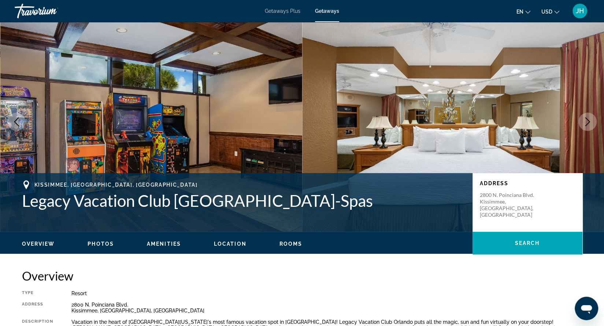
click at [592, 122] on button "Next image" at bounding box center [588, 121] width 18 height 18
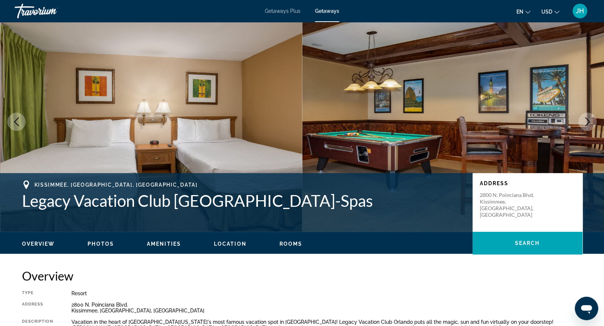
click at [592, 122] on button "Next image" at bounding box center [588, 121] width 18 height 18
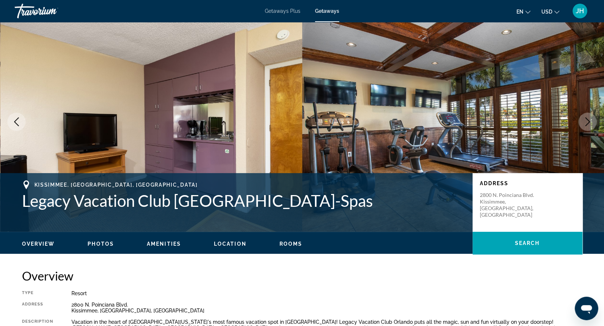
click at [592, 122] on button "Next image" at bounding box center [588, 121] width 18 height 18
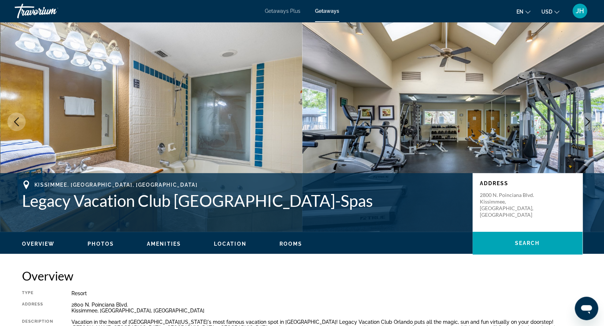
click at [592, 122] on button "Next image" at bounding box center [588, 121] width 18 height 18
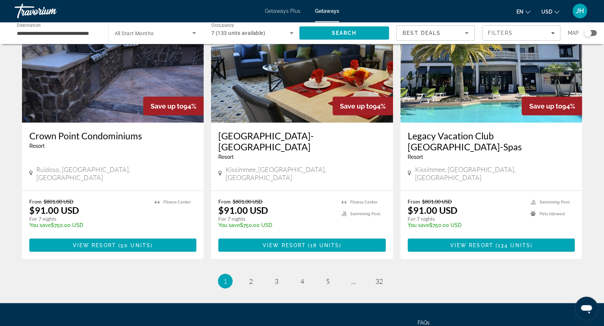
scroll to position [848, 0]
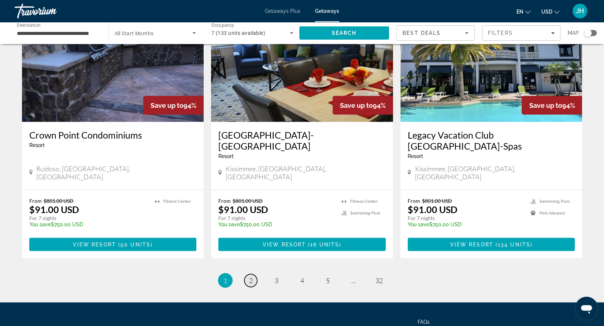
click at [253, 274] on link "page 2" at bounding box center [250, 280] width 13 height 13
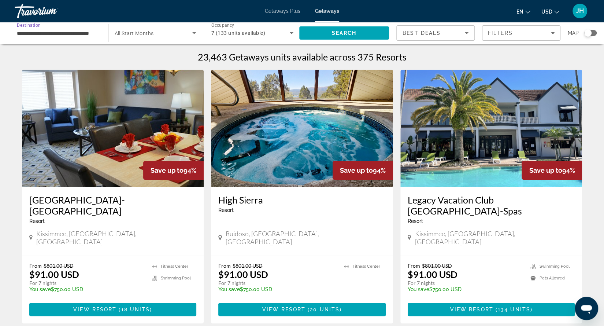
click at [38, 34] on input "**********" at bounding box center [58, 33] width 82 height 9
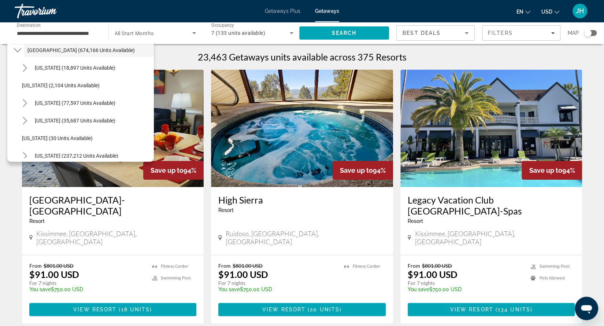
scroll to position [29, 0]
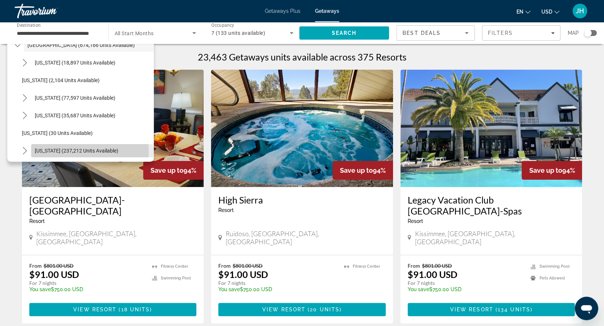
click at [64, 152] on span "[US_STATE] (237,212 units available)" at bounding box center [77, 151] width 84 height 6
type input "**********"
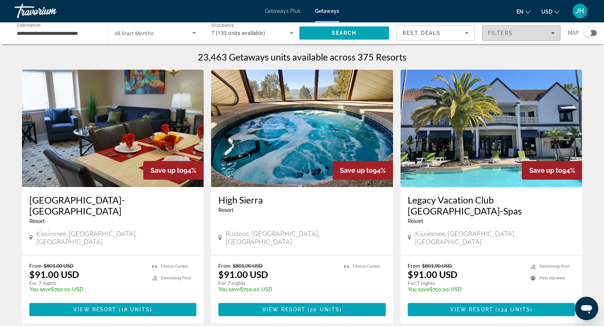
click at [540, 34] on div "Filters" at bounding box center [521, 33] width 67 height 6
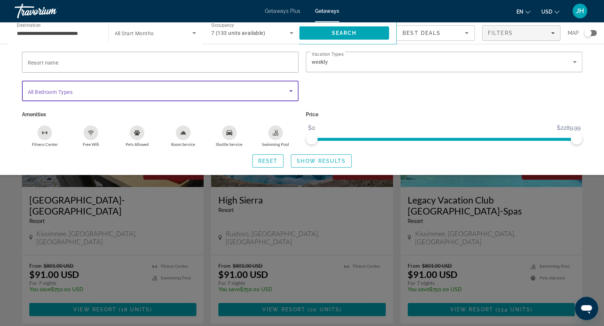
click at [293, 91] on icon "Search widget" at bounding box center [291, 90] width 9 height 9
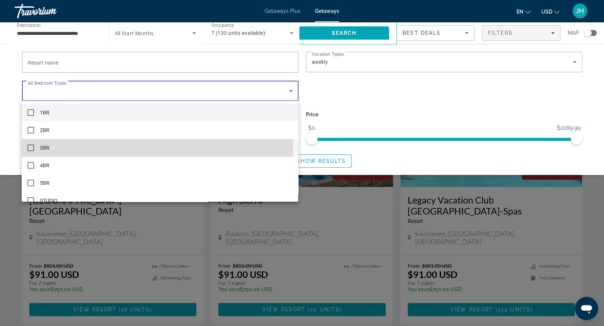
click at [53, 147] on mat-option "3BR" at bounding box center [160, 148] width 277 height 18
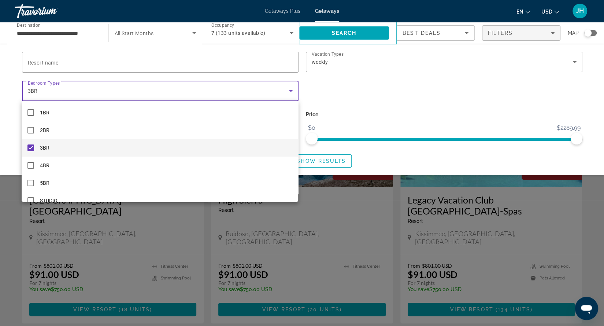
click at [322, 161] on div at bounding box center [302, 163] width 604 height 326
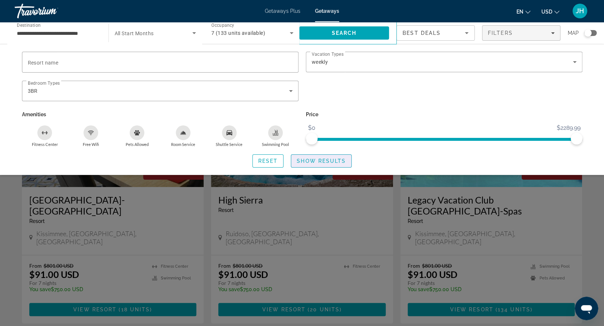
click at [322, 161] on span "Show Results" at bounding box center [321, 161] width 49 height 6
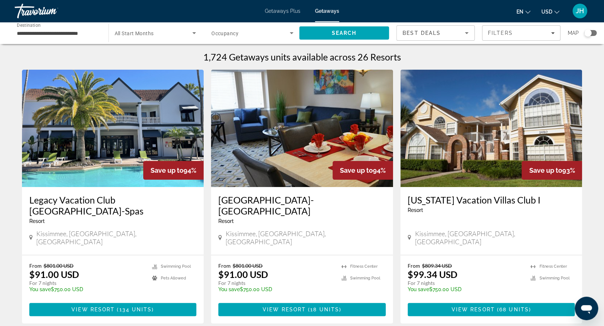
click at [574, 185] on img "Main content" at bounding box center [491, 128] width 182 height 117
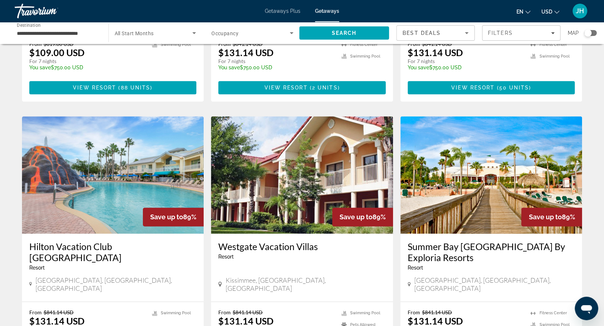
scroll to position [501, 0]
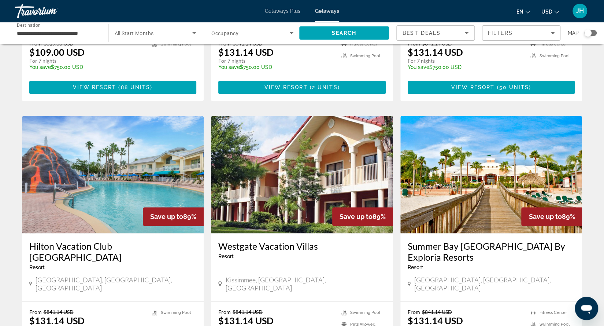
click at [457, 154] on img "Main content" at bounding box center [491, 174] width 182 height 117
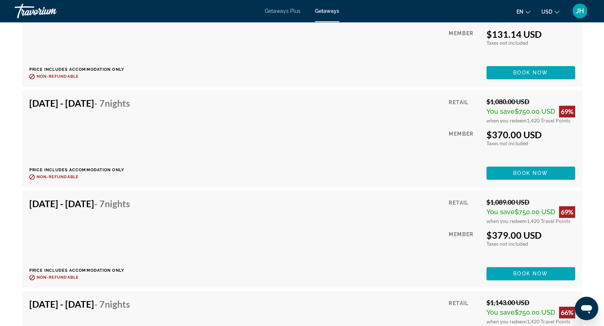
scroll to position [2249, 0]
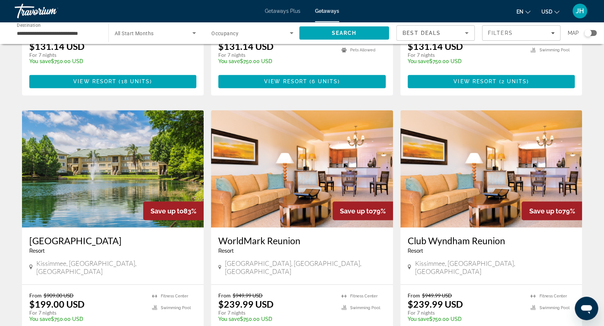
scroll to position [777, 0]
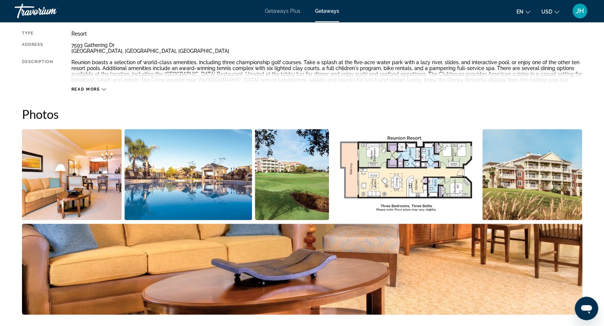
scroll to position [272, 0]
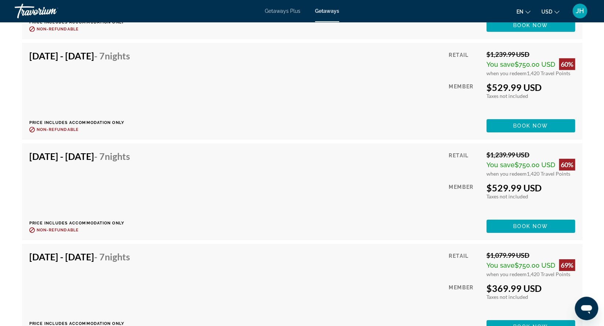
scroll to position [3326, 0]
click at [539, 254] on div "$1,079.99 USD" at bounding box center [531, 255] width 89 height 8
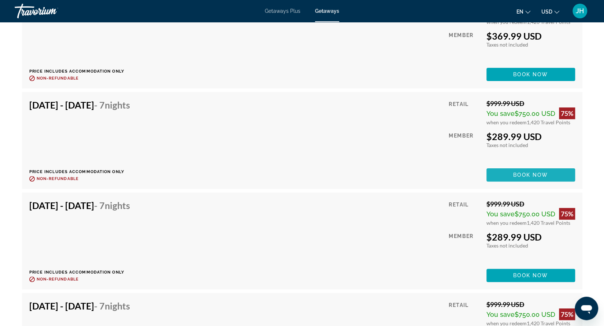
scroll to position [3686, 0]
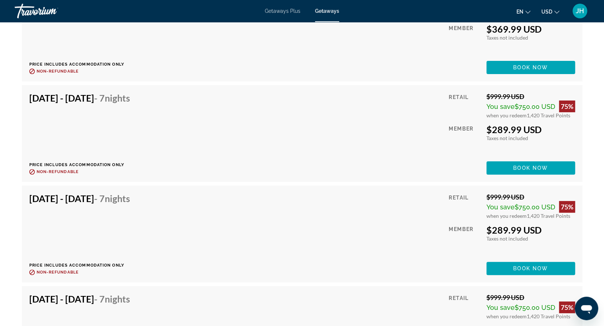
click at [579, 15] on div "JH" at bounding box center [580, 11] width 15 height 15
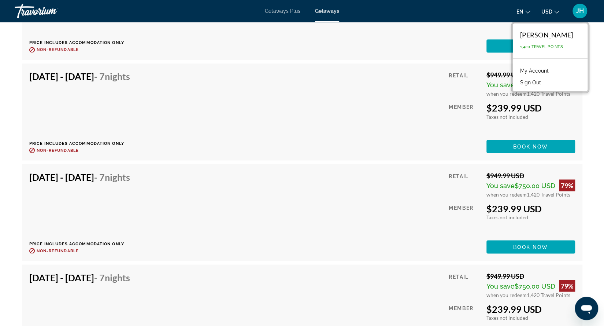
scroll to position [2603, 0]
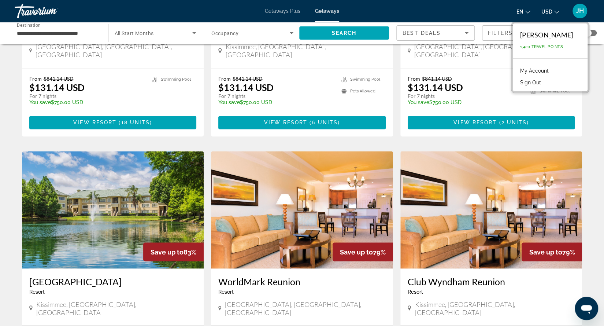
scroll to position [735, 0]
